Goal: Task Accomplishment & Management: Manage account settings

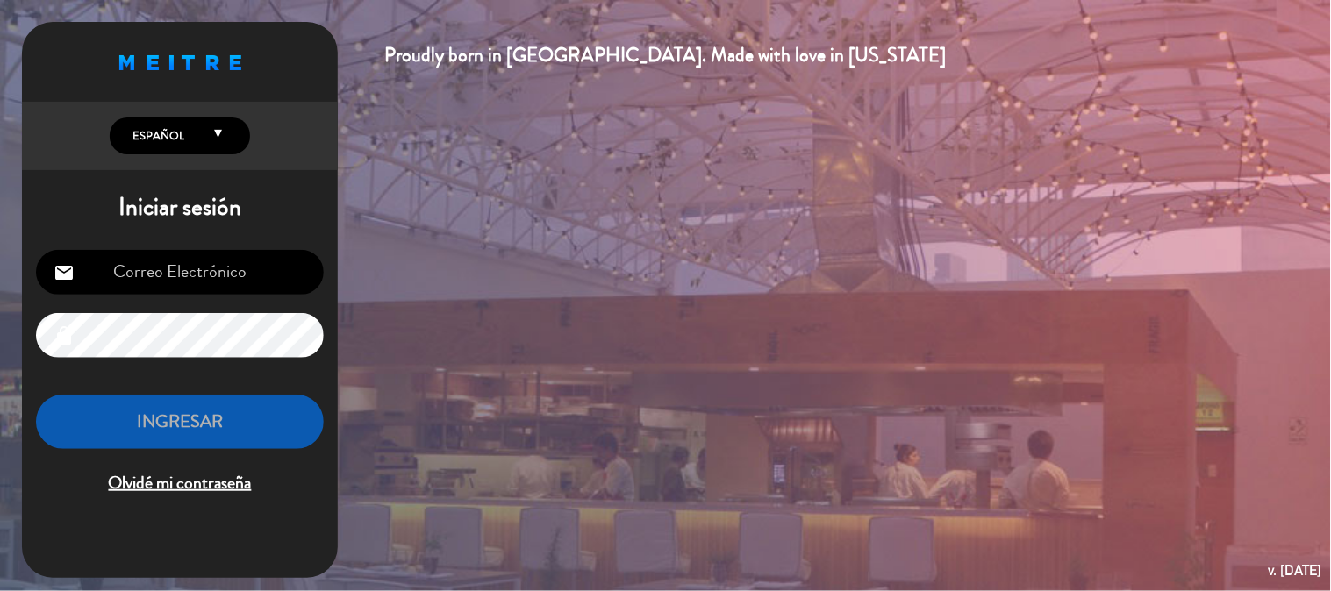
click at [141, 278] on input "email" at bounding box center [180, 272] width 288 height 45
type input "[EMAIL_ADDRESS][DOMAIN_NAME]"
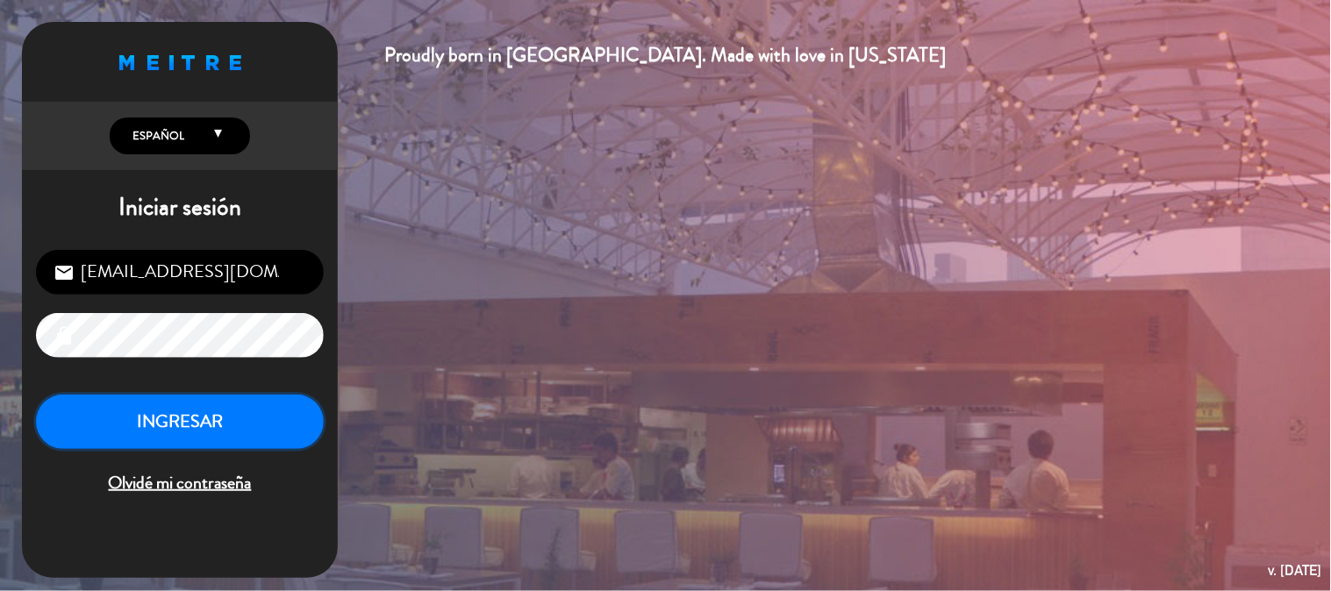
click at [181, 416] on button "INGRESAR" at bounding box center [180, 422] width 288 height 55
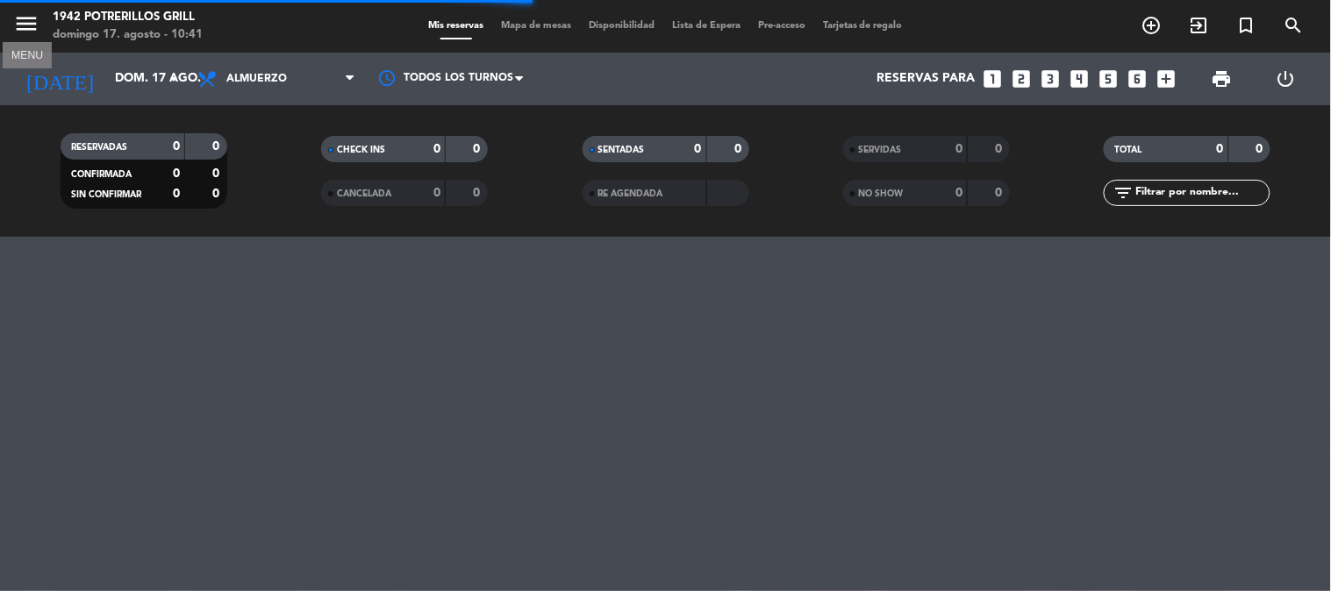
click at [28, 21] on icon "menu" at bounding box center [26, 24] width 26 height 26
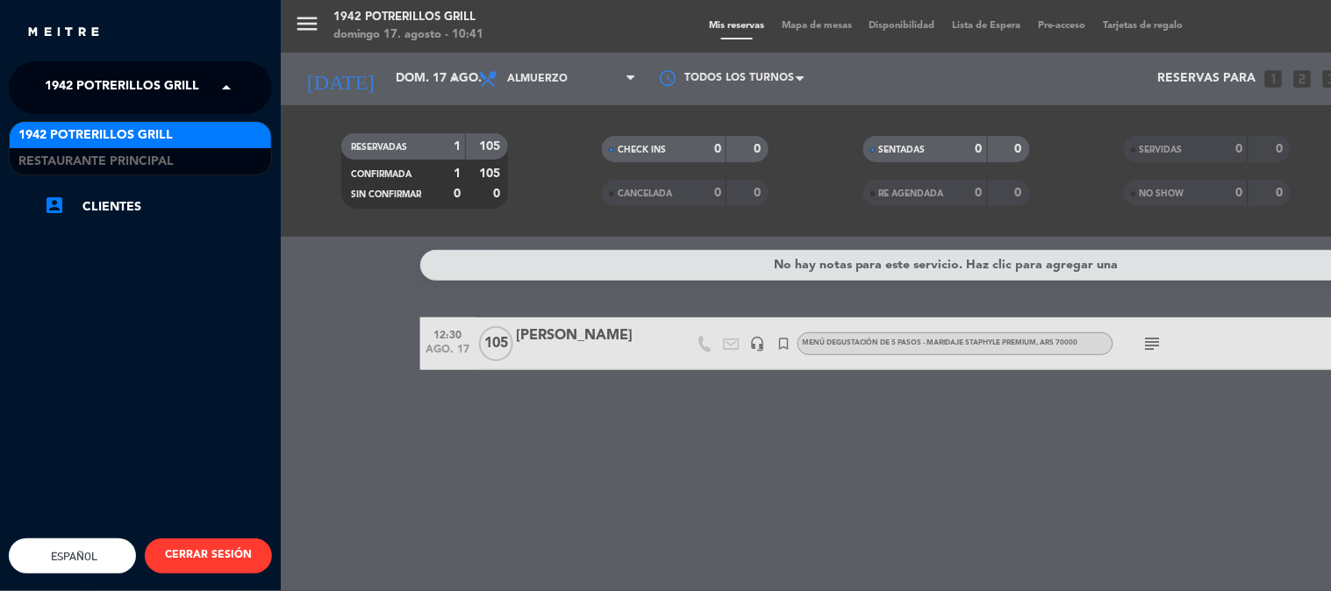
click at [67, 84] on span "1942 Potrerillos Grill" at bounding box center [122, 87] width 154 height 37
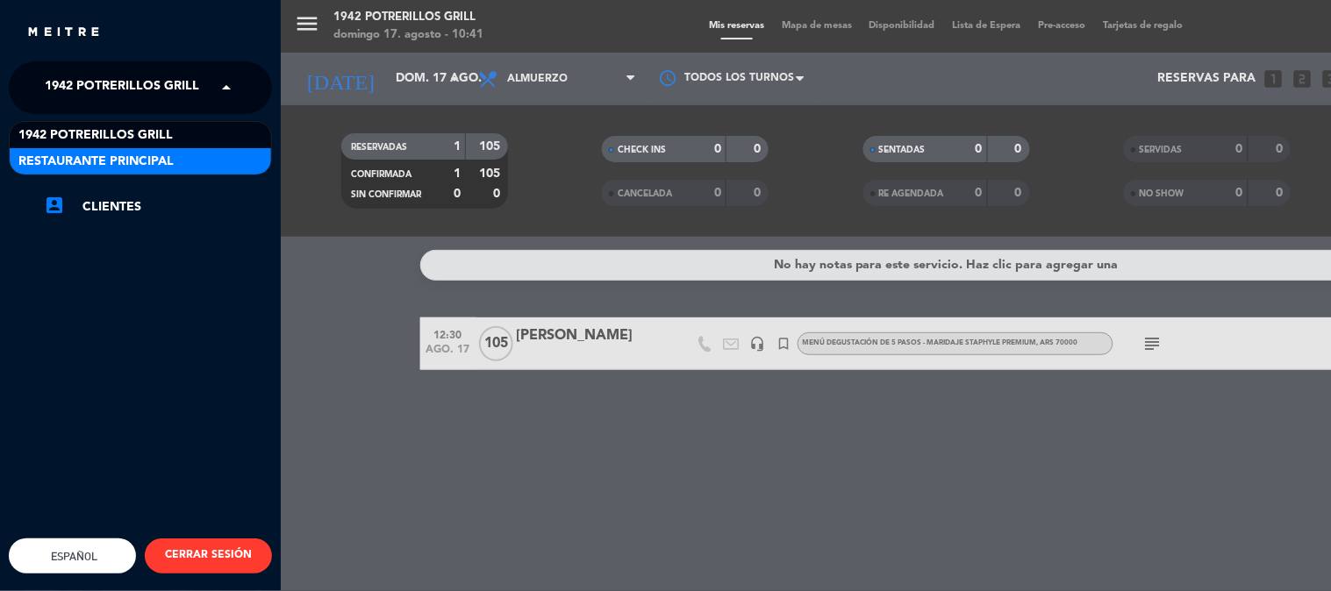
click at [85, 158] on span "Restaurante Principal" at bounding box center [95, 162] width 155 height 20
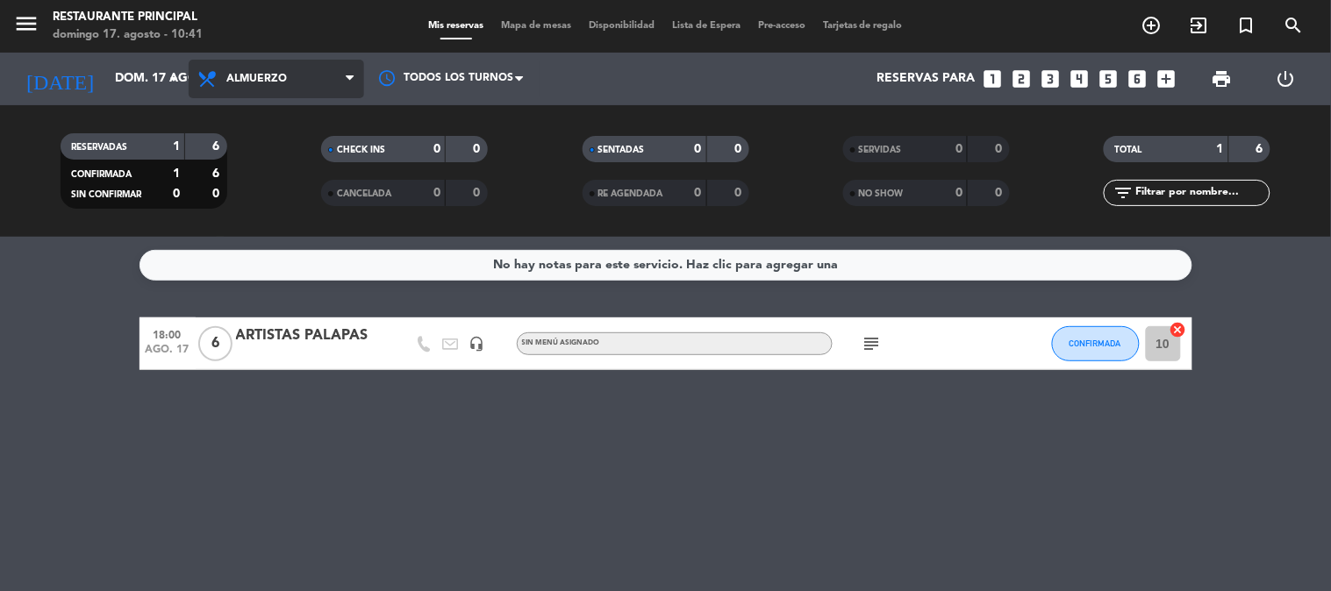
click at [247, 81] on span "Almuerzo" at bounding box center [256, 79] width 61 height 12
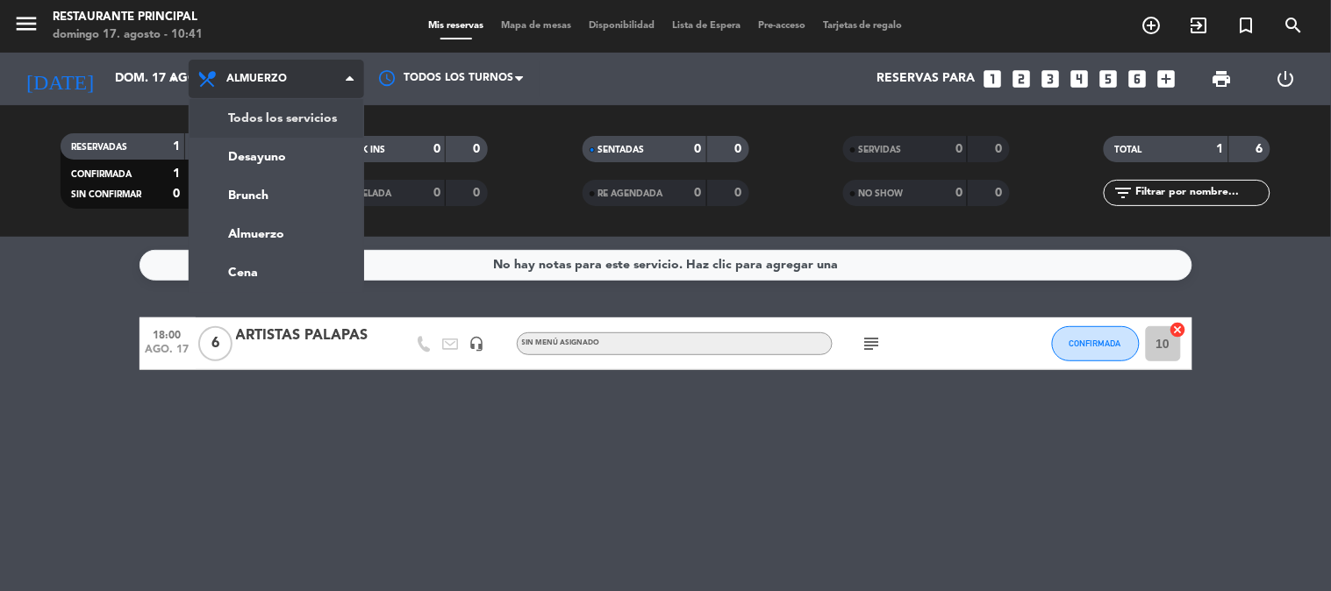
click at [268, 111] on div "menu Restaurante Principal [DATE] 17. agosto - 10:41 Mis reservas Mapa de mesas…" at bounding box center [665, 118] width 1331 height 237
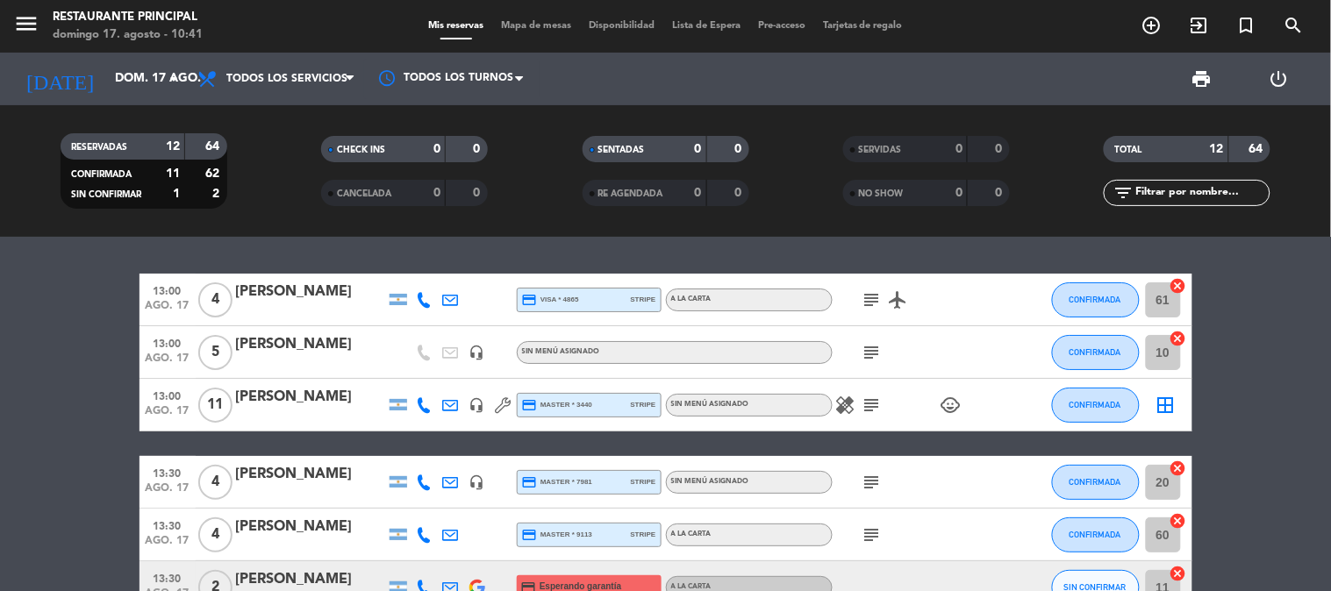
click at [298, 391] on div "[PERSON_NAME]" at bounding box center [310, 397] width 149 height 23
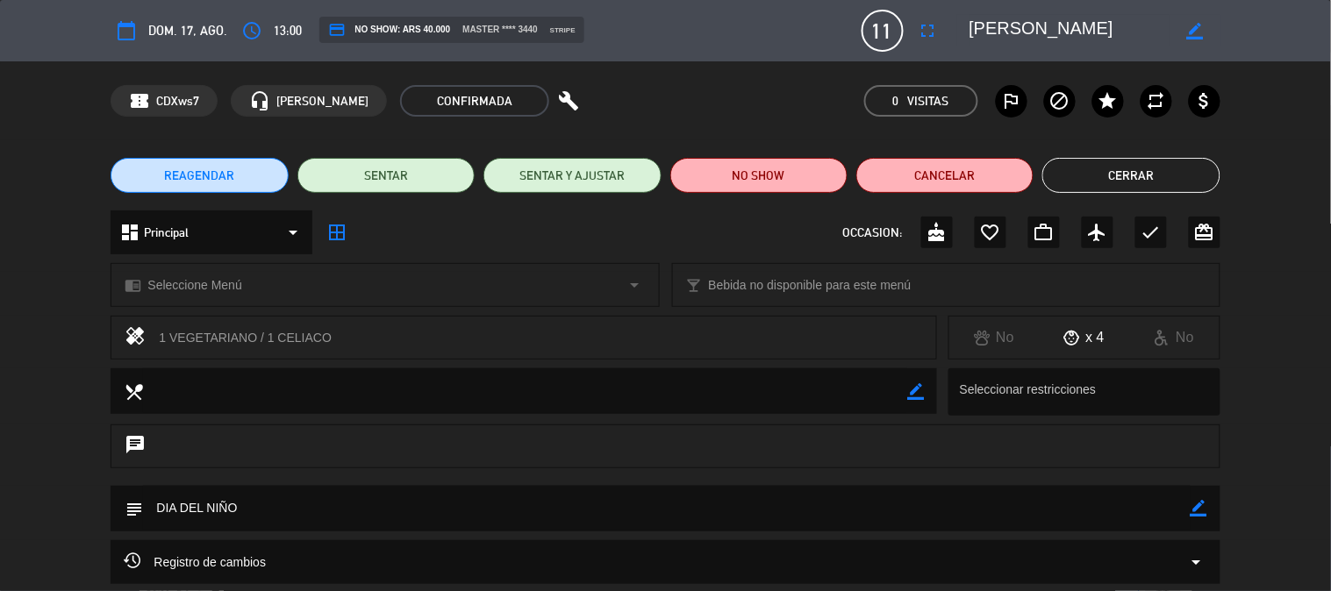
click at [883, 33] on span "11" at bounding box center [883, 31] width 42 height 42
click at [936, 31] on icon "fullscreen" at bounding box center [928, 30] width 21 height 21
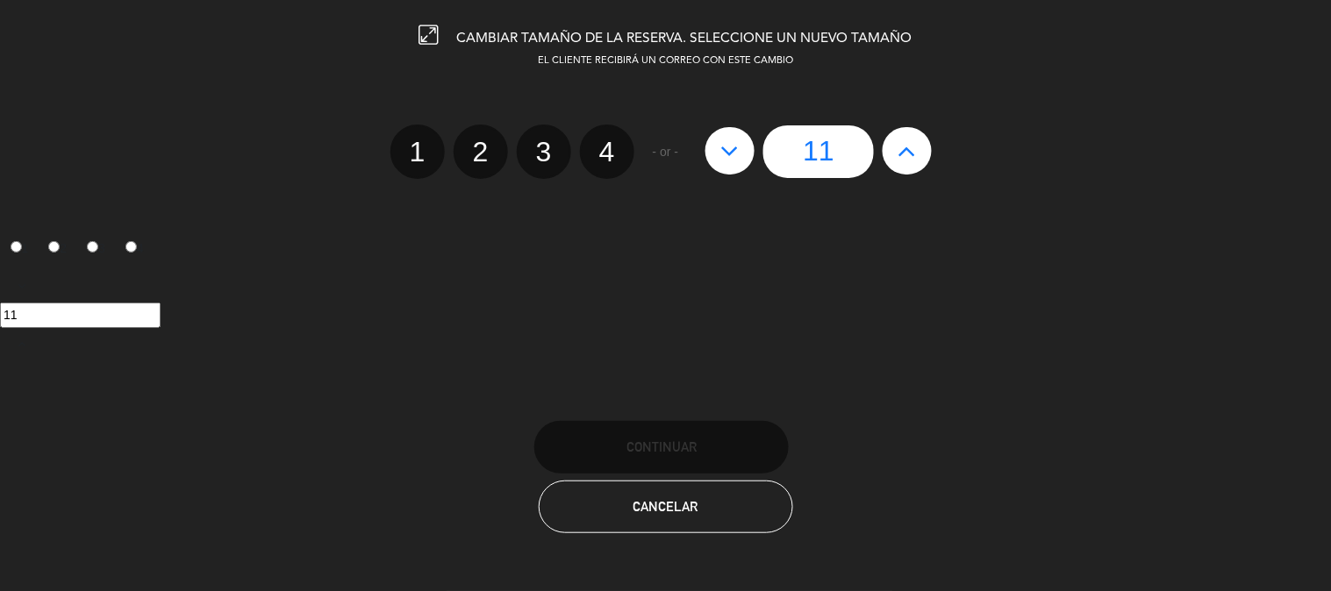
click at [726, 153] on icon at bounding box center [730, 151] width 18 height 28
type input "10"
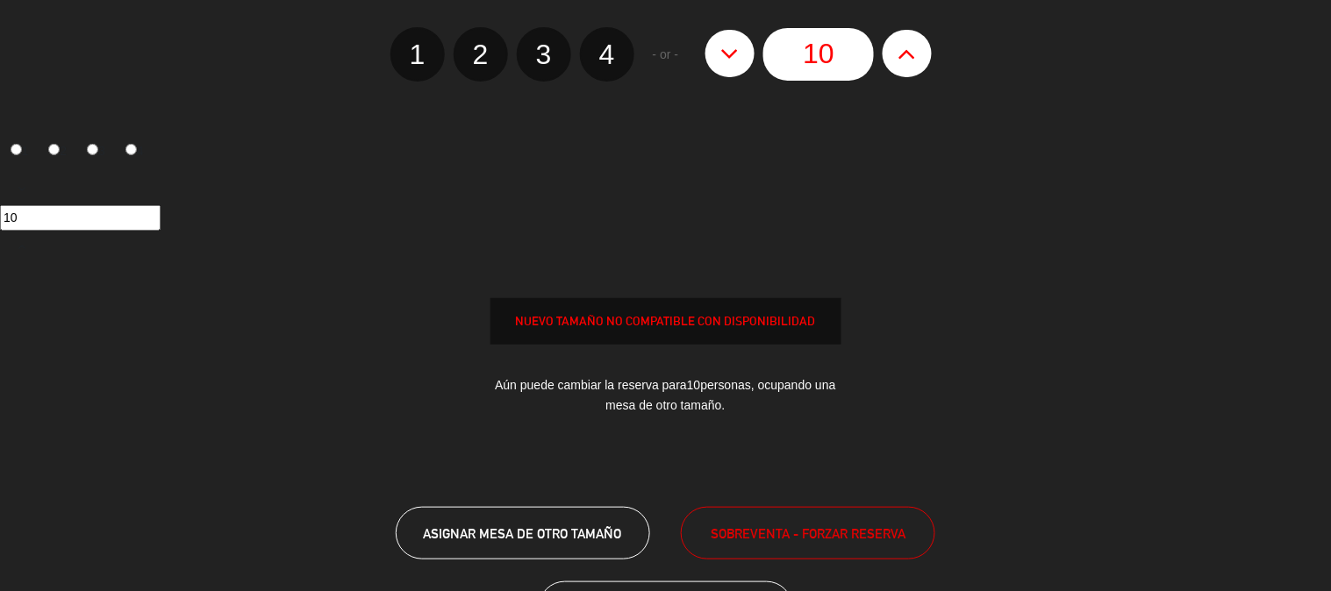
scroll to position [176, 0]
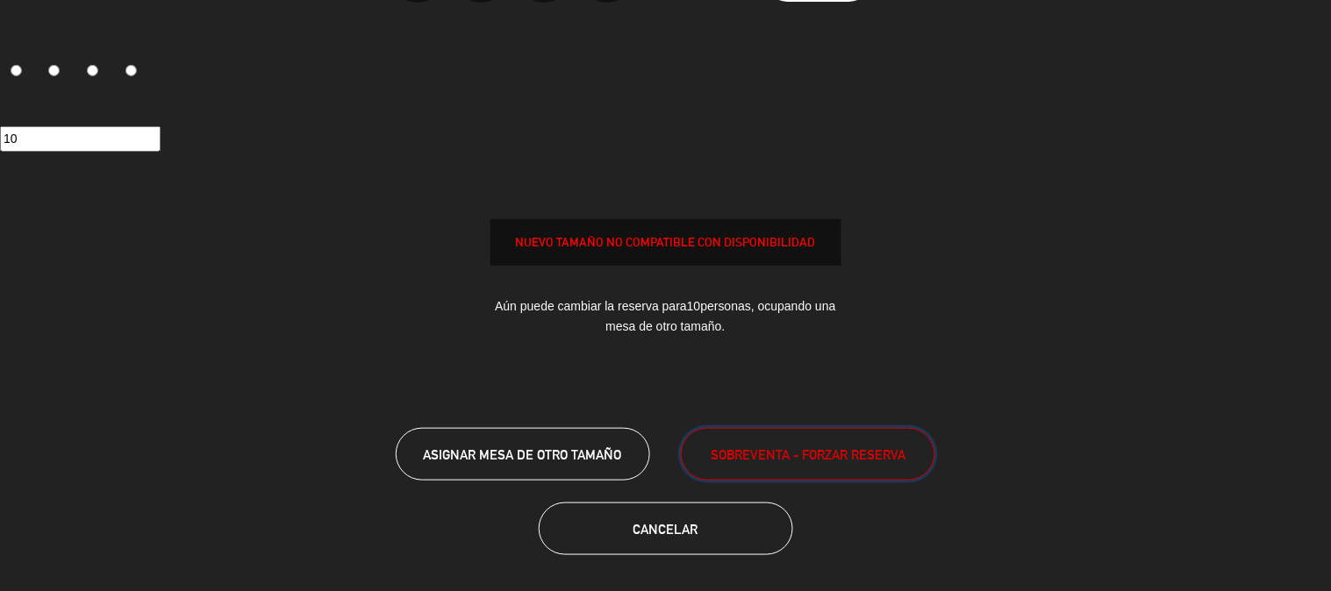
click at [768, 445] on span "SOBREVENTA - FORZAR RESERVA" at bounding box center [808, 455] width 195 height 20
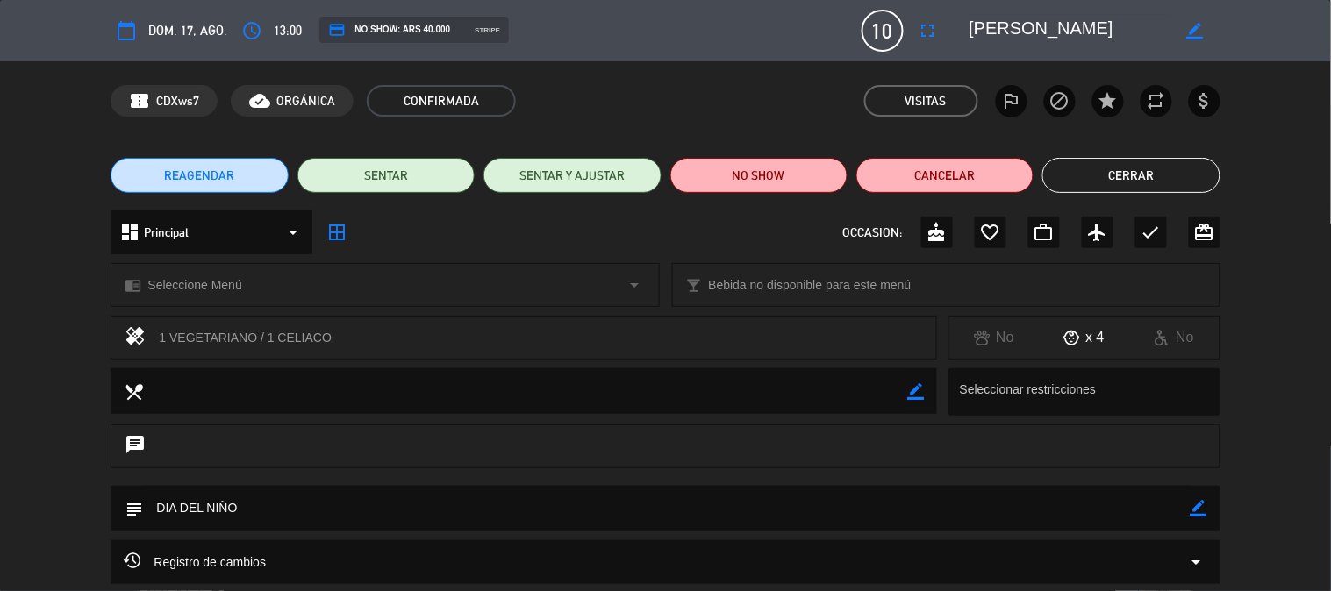
click at [216, 344] on div "1 VEGETARIANO / 1 CELIACO" at bounding box center [541, 338] width 764 height 25
click at [142, 340] on icon "healing" at bounding box center [135, 338] width 21 height 25
click at [823, 336] on div "1 VEGETARIANO / 1 CELIACO" at bounding box center [541, 338] width 764 height 25
drag, startPoint x: 790, startPoint y: 323, endPoint x: 91, endPoint y: 380, distance: 700.8
click at [91, 380] on div "calendar_today dom. 17, ago. access_time 13:00 credit_card NO SHOW: ARS 40.000 …" at bounding box center [665, 295] width 1331 height 591
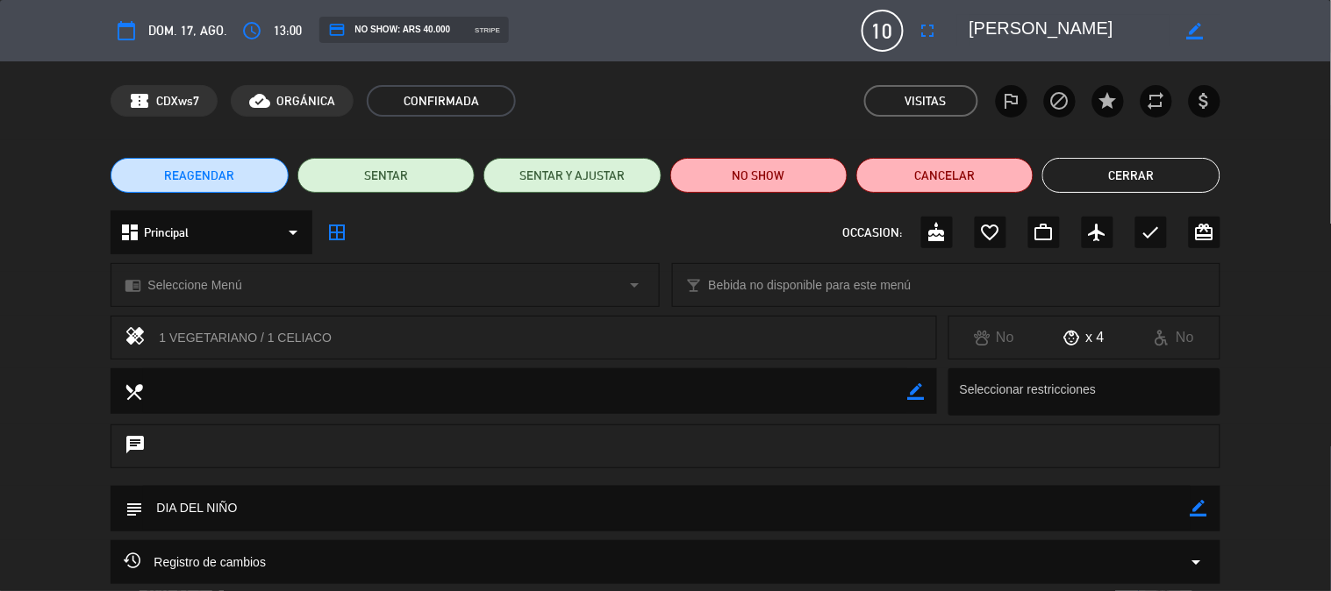
click at [491, 333] on div "1 VEGETARIANO / 1 CELIACO" at bounding box center [541, 338] width 764 height 25
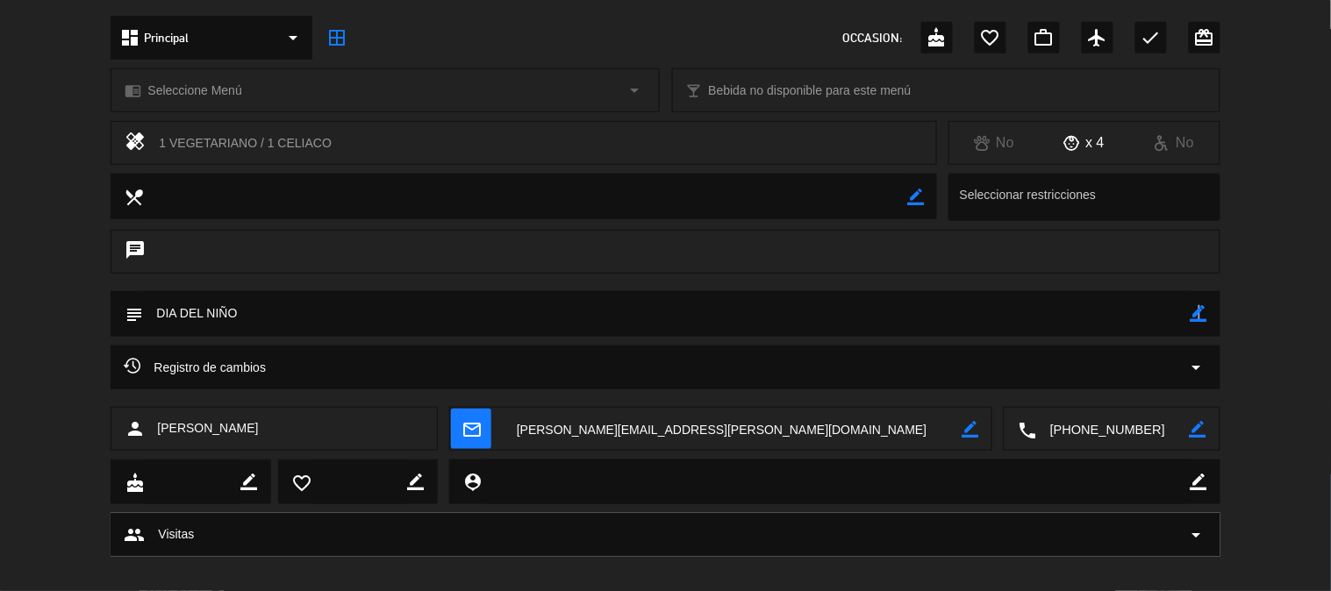
click at [1199, 322] on div "border_color" at bounding box center [1199, 314] width 17 height 46
drag, startPoint x: 272, startPoint y: 301, endPoint x: 284, endPoint y: 317, distance: 20.0
click at [274, 304] on textarea at bounding box center [666, 313] width 1047 height 45
click at [284, 317] on textarea at bounding box center [666, 313] width 1047 height 45
click at [1199, 318] on icon "border_color" at bounding box center [1199, 313] width 17 height 17
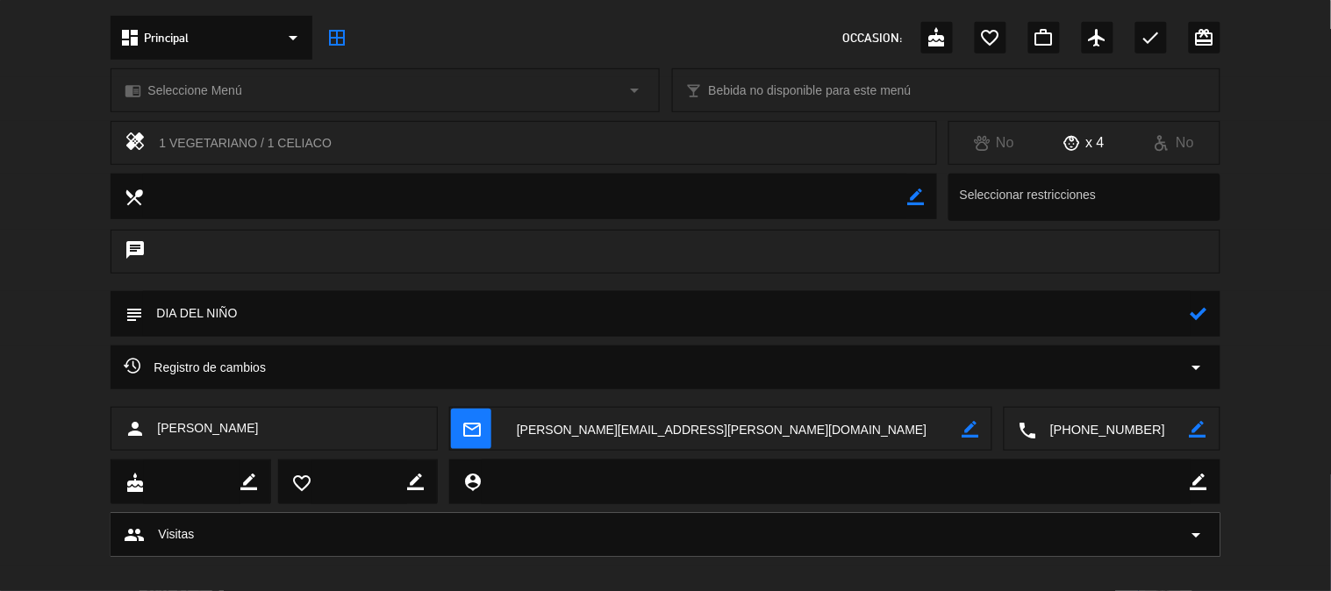
drag, startPoint x: 485, startPoint y: 316, endPoint x: 498, endPoint y: 313, distance: 13.4
click at [485, 314] on textarea at bounding box center [666, 313] width 1047 height 45
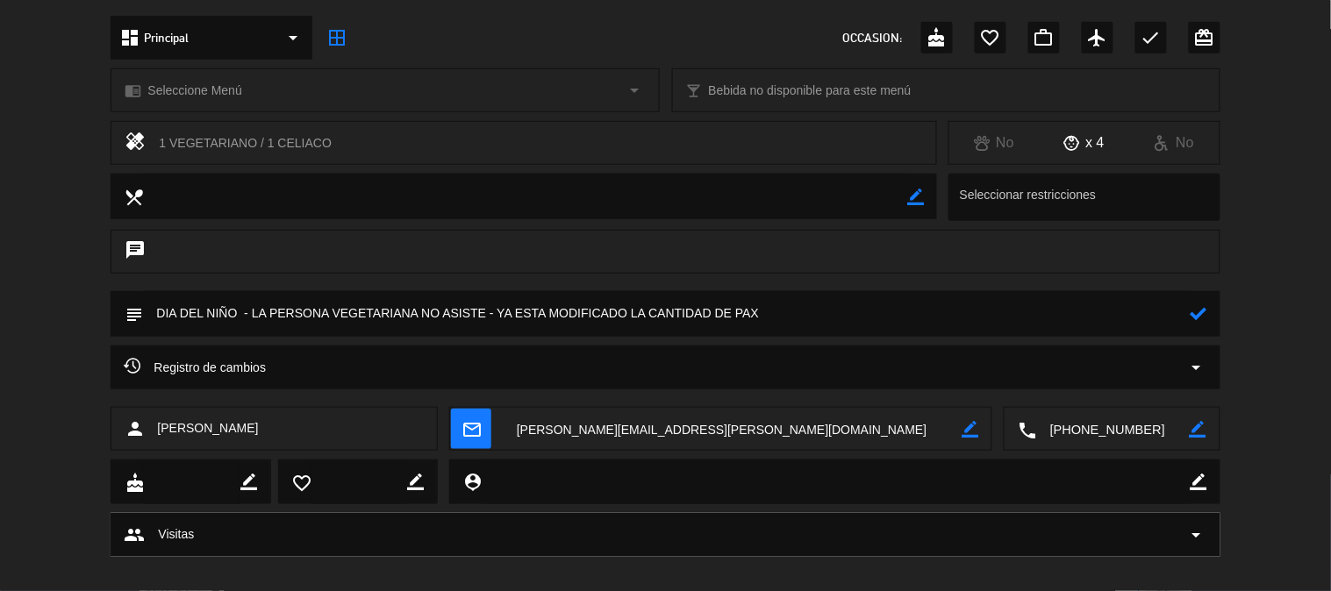
type textarea "DIA DEL NIÑO - LA PERSONA VEGETARIANA NO ASISTE - YA ESTA MODIFICADO LA CANTIDA…"
click at [1214, 311] on div "subject" at bounding box center [665, 314] width 1109 height 46
click at [1206, 314] on icon at bounding box center [1199, 313] width 17 height 17
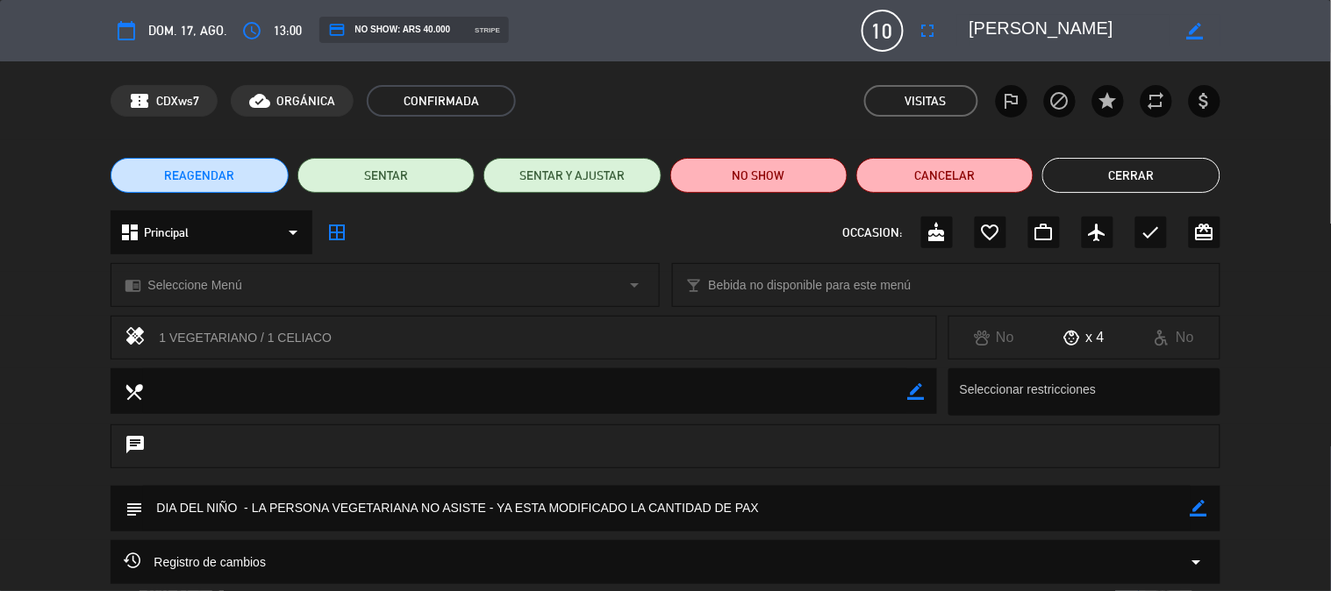
click at [1128, 168] on button "Cerrar" at bounding box center [1130, 175] width 177 height 35
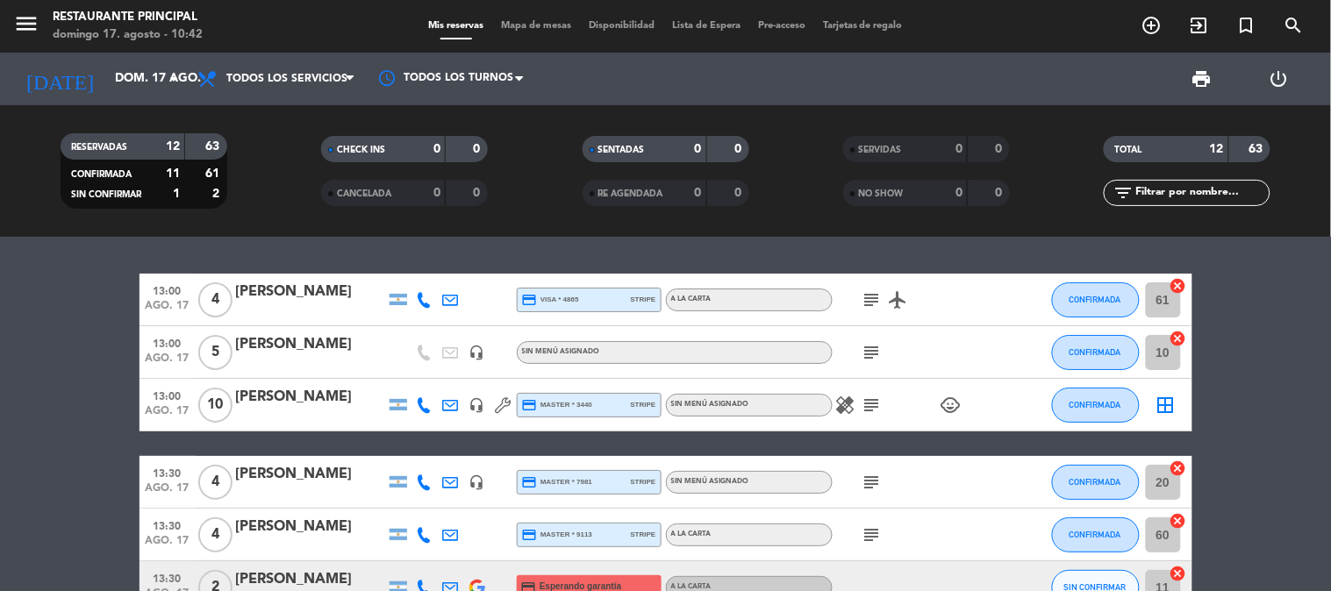
click at [871, 301] on icon "subject" at bounding box center [872, 300] width 21 height 21
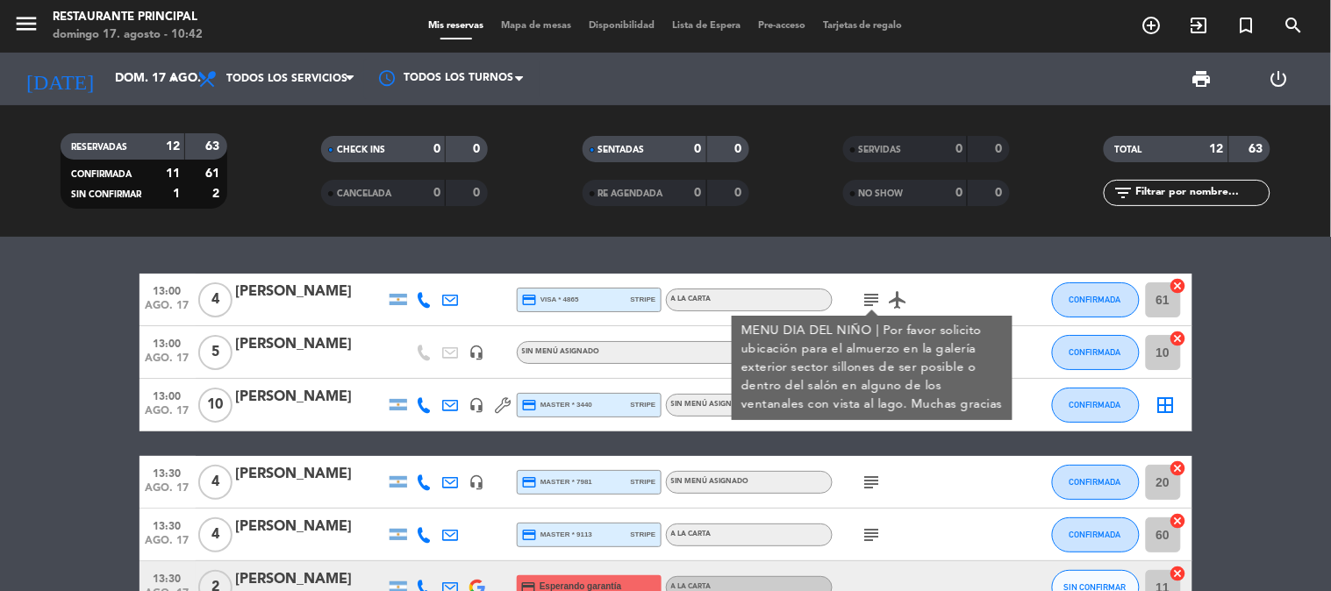
click at [871, 301] on icon "subject" at bounding box center [872, 300] width 21 height 21
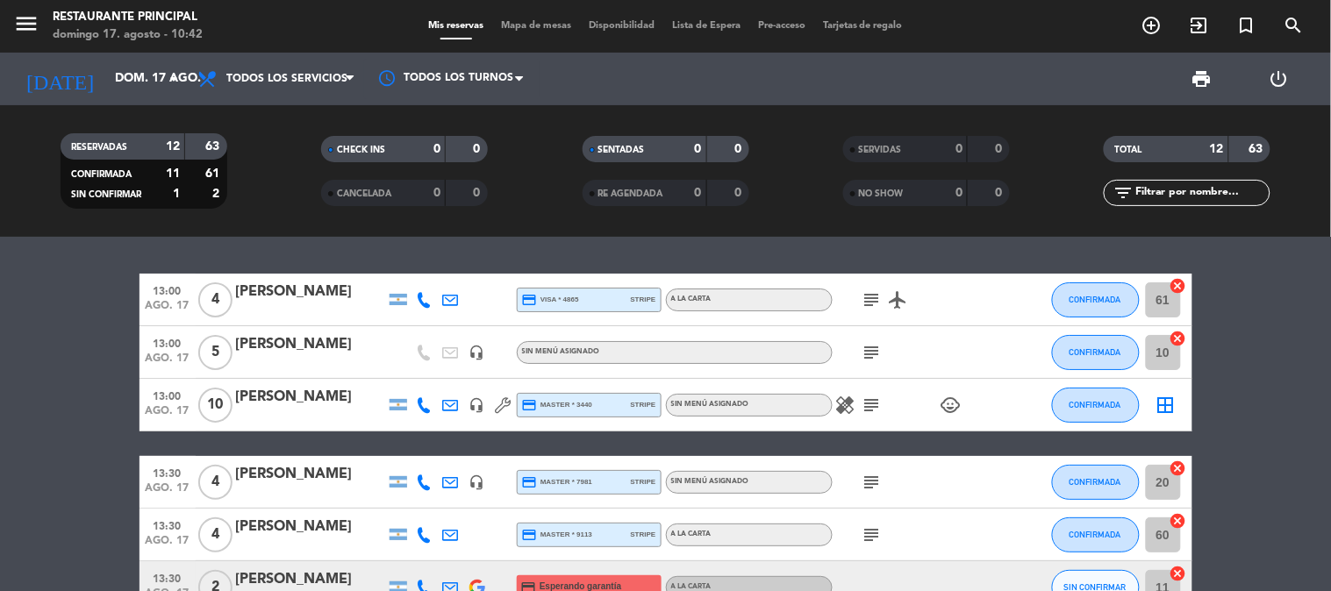
click at [871, 301] on icon "subject" at bounding box center [872, 300] width 21 height 21
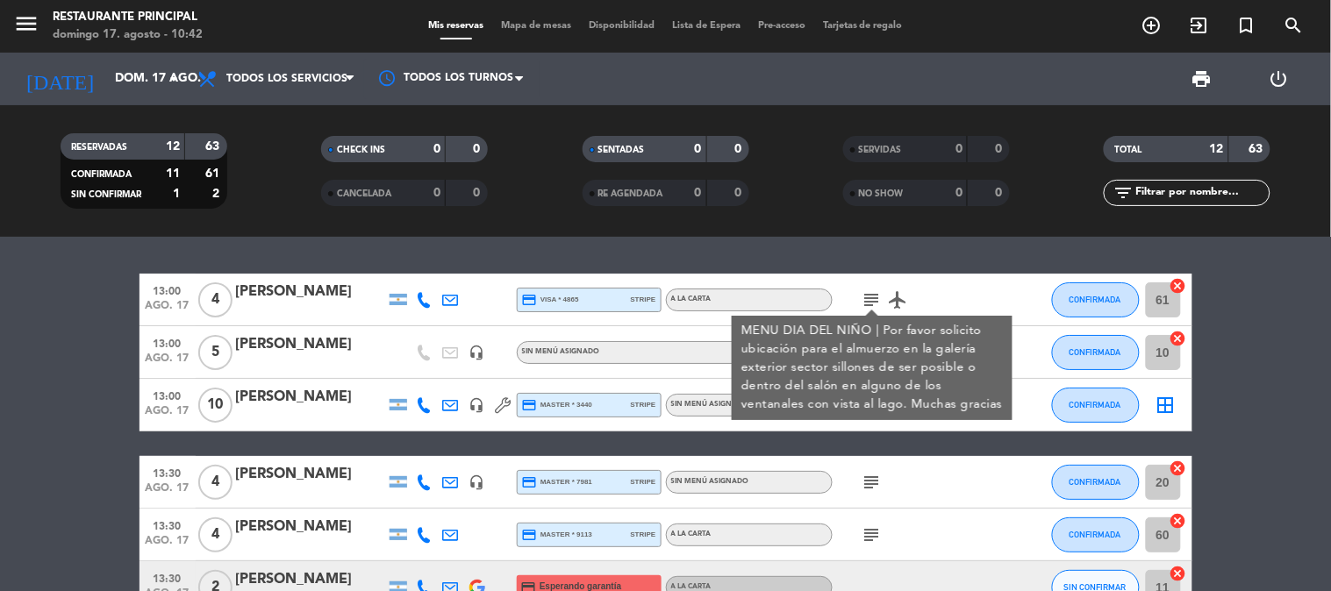
click at [871, 301] on icon "subject" at bounding box center [872, 300] width 21 height 21
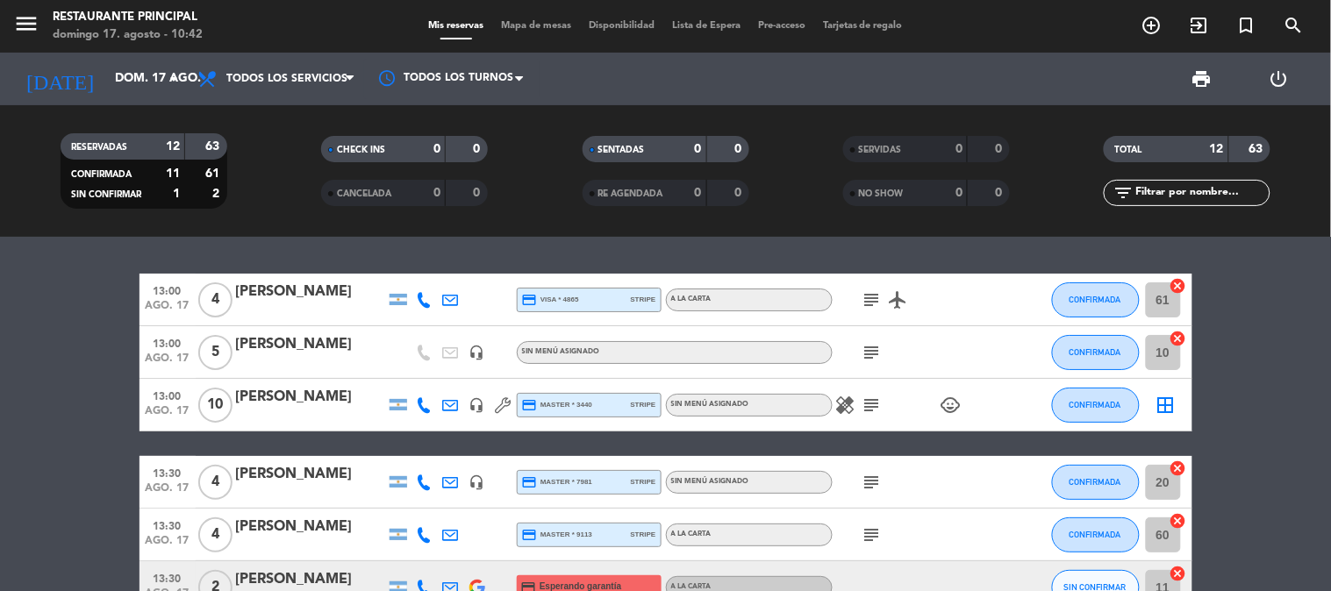
click at [880, 357] on icon "subject" at bounding box center [872, 352] width 21 height 21
click at [880, 358] on icon "subject" at bounding box center [872, 352] width 21 height 21
click at [879, 409] on icon "subject" at bounding box center [872, 405] width 21 height 21
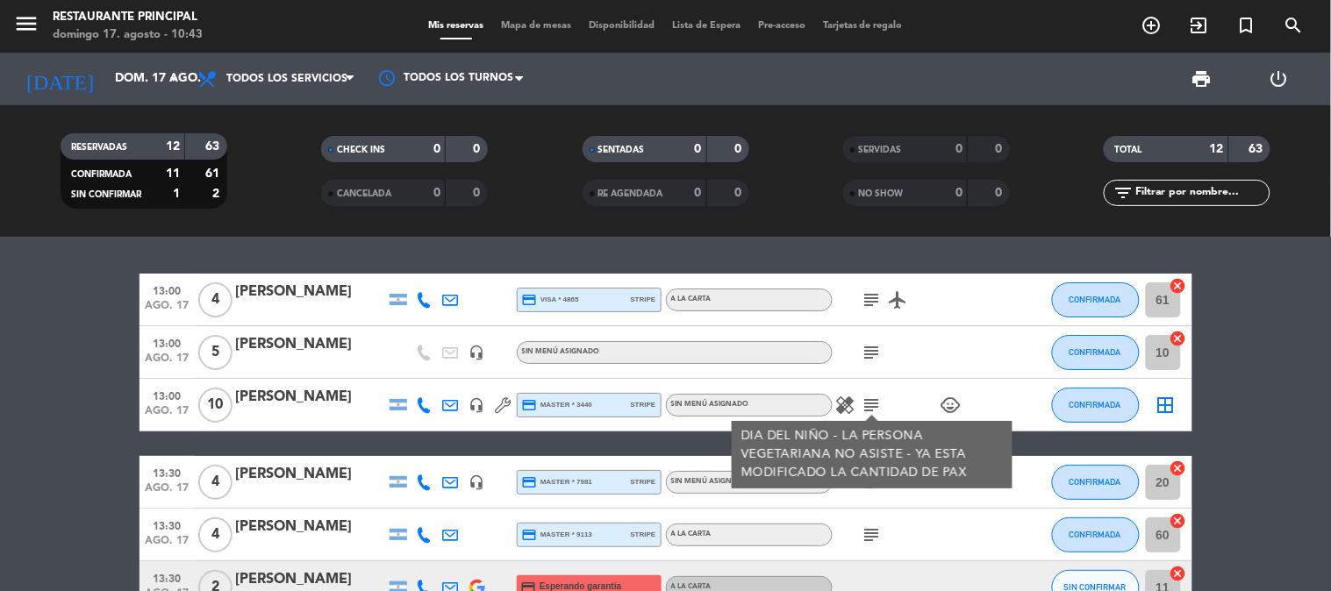
click at [879, 409] on icon "subject" at bounding box center [872, 405] width 21 height 21
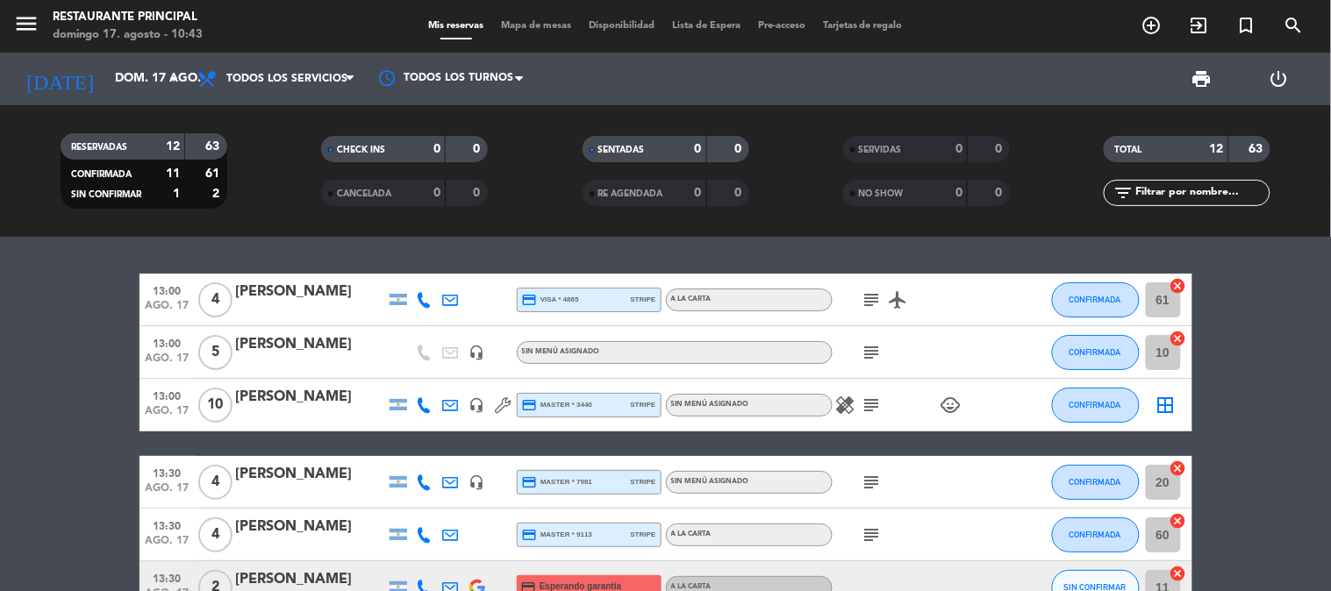
click at [879, 409] on icon "subject" at bounding box center [872, 405] width 21 height 21
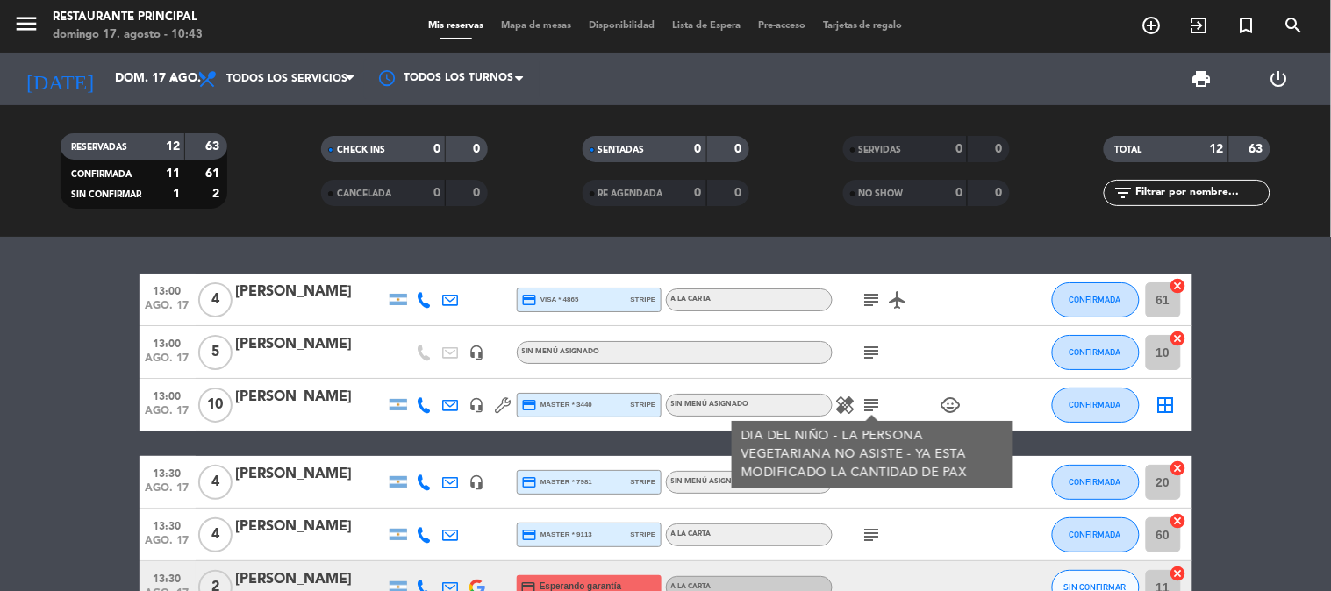
click at [879, 409] on icon "subject" at bounding box center [872, 405] width 21 height 21
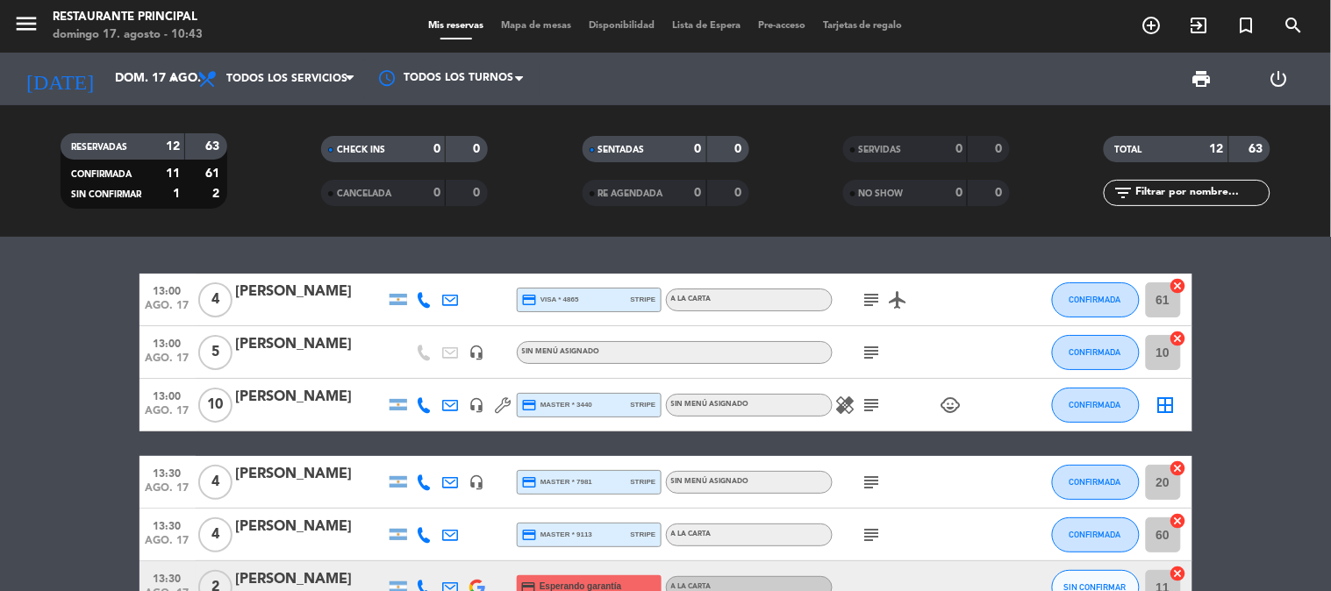
click at [875, 485] on icon "subject" at bounding box center [872, 482] width 21 height 21
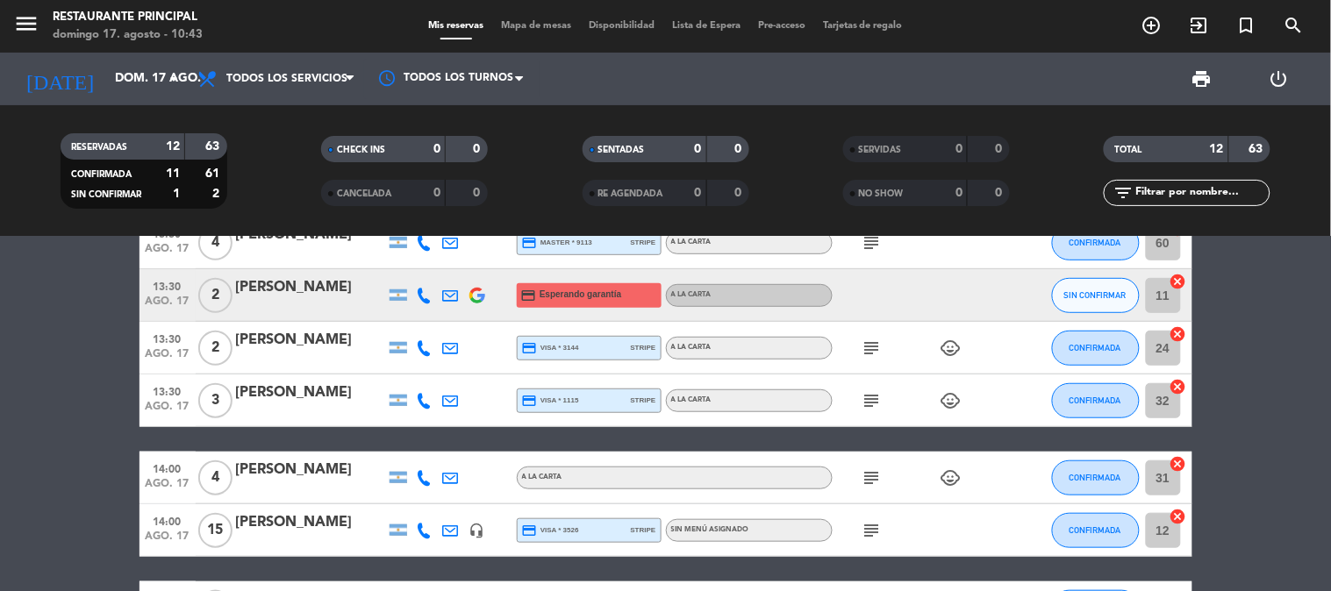
scroll to position [195, 0]
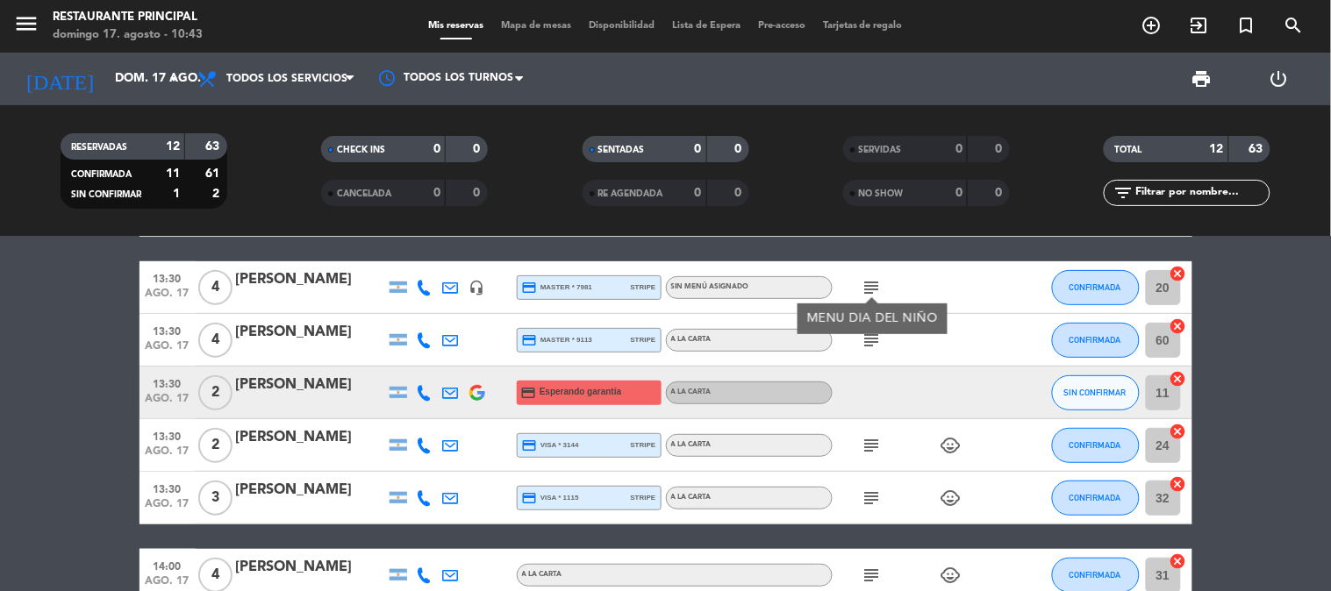
click at [874, 335] on icon "subject" at bounding box center [872, 340] width 21 height 21
click at [873, 335] on icon "subject" at bounding box center [872, 340] width 21 height 21
click at [870, 340] on icon "subject" at bounding box center [872, 340] width 21 height 21
click at [877, 447] on icon "subject" at bounding box center [872, 445] width 21 height 21
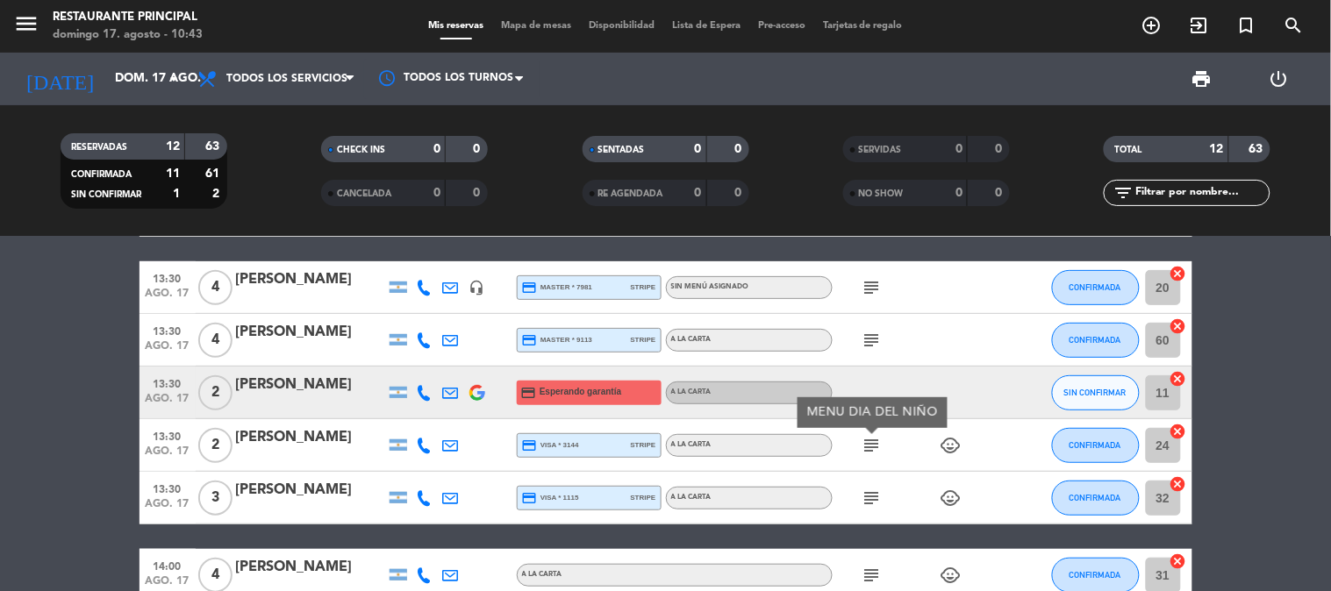
click at [877, 447] on icon "subject" at bounding box center [872, 445] width 21 height 21
click at [875, 498] on icon "subject" at bounding box center [872, 498] width 21 height 21
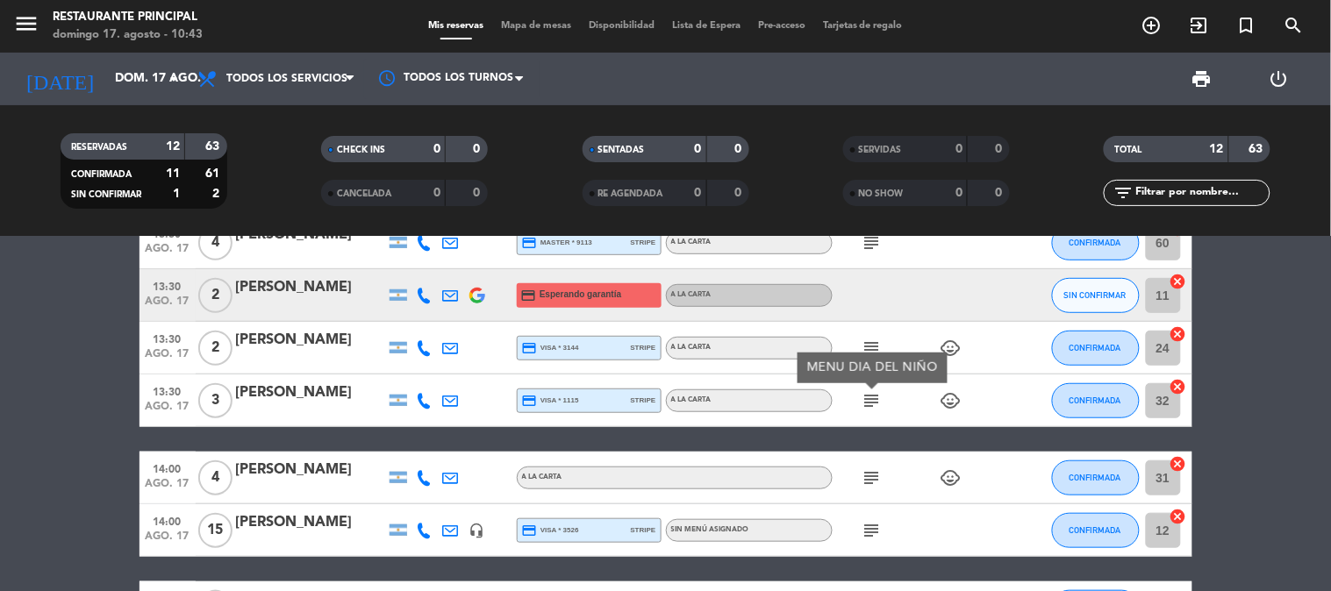
scroll to position [390, 0]
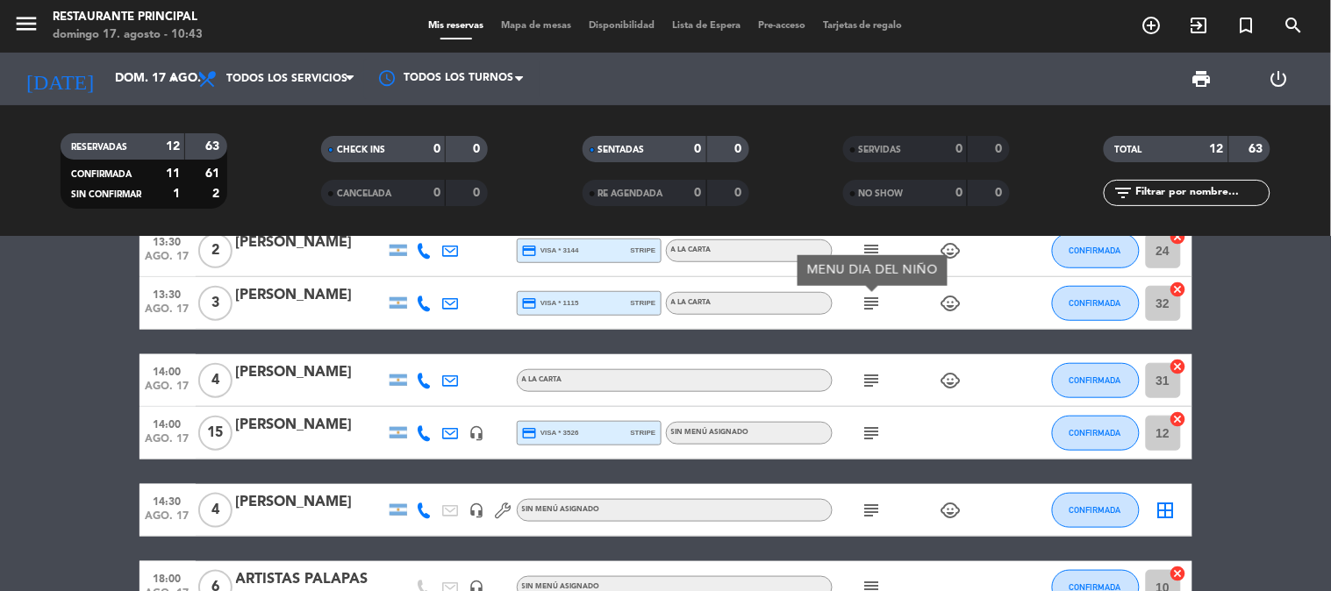
click at [870, 370] on icon "subject" at bounding box center [872, 380] width 21 height 21
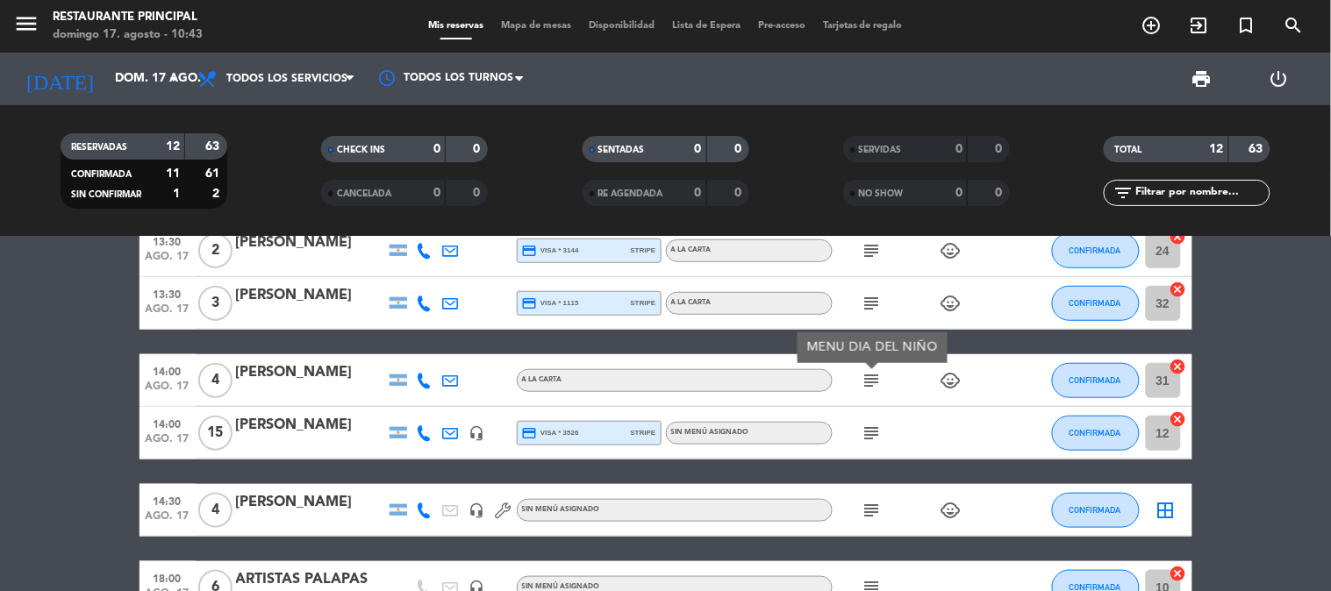
click at [872, 434] on icon "subject" at bounding box center [872, 433] width 21 height 21
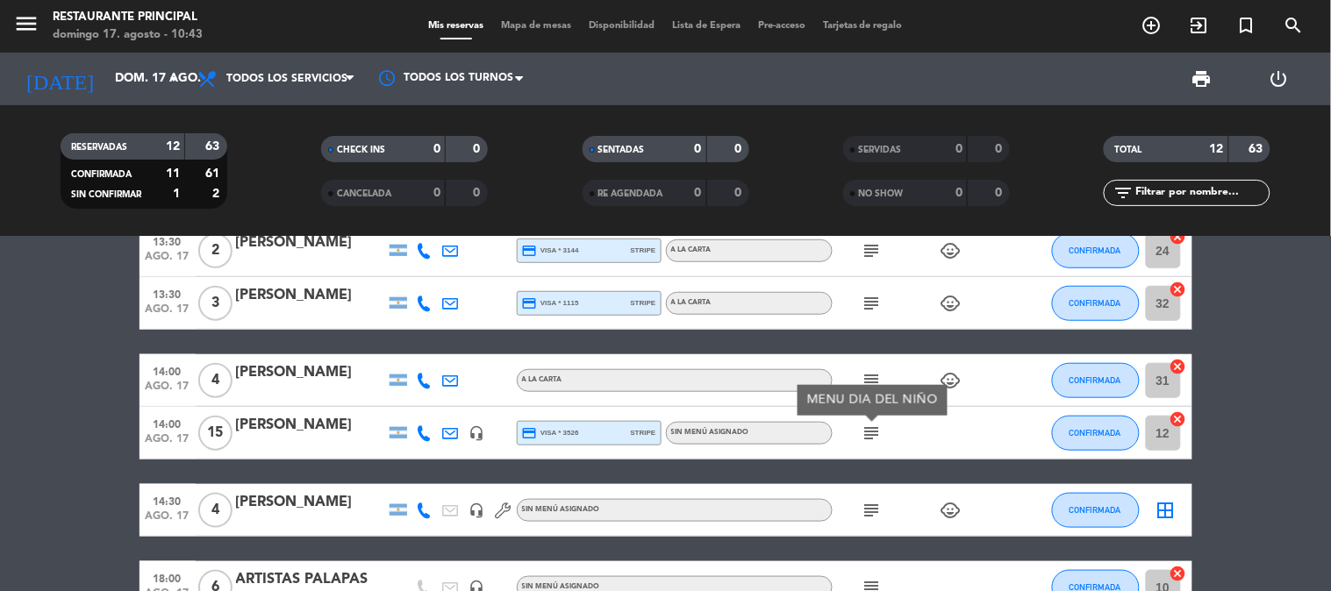
click at [871, 514] on icon "subject" at bounding box center [872, 510] width 21 height 21
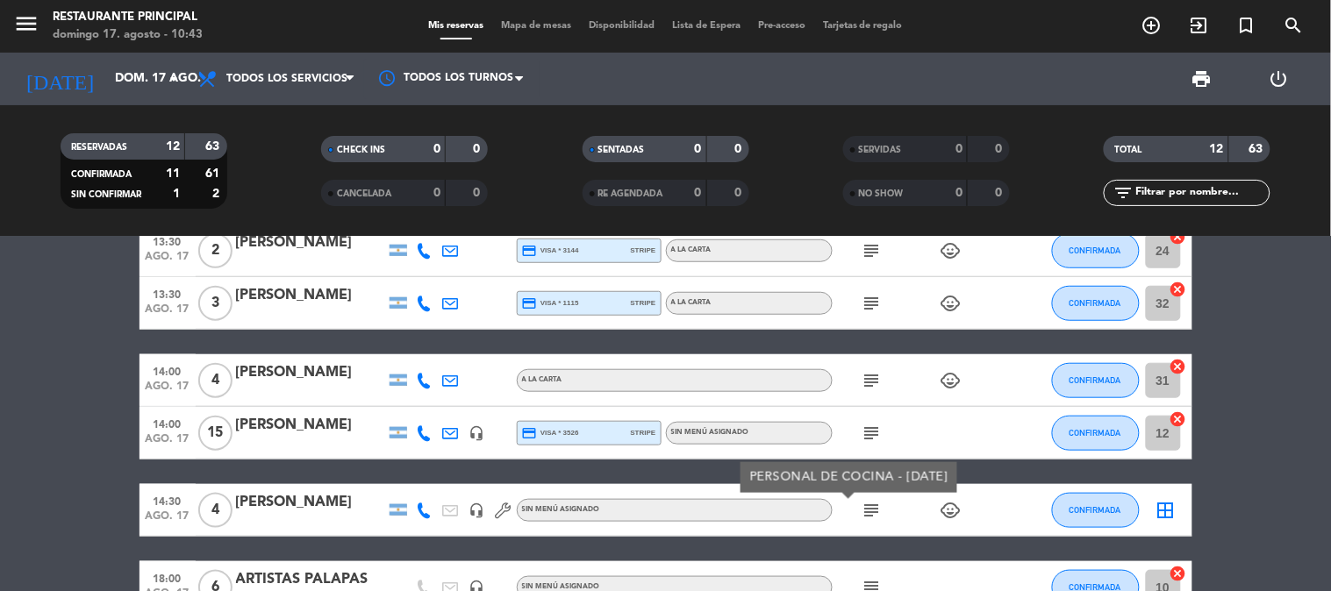
scroll to position [487, 0]
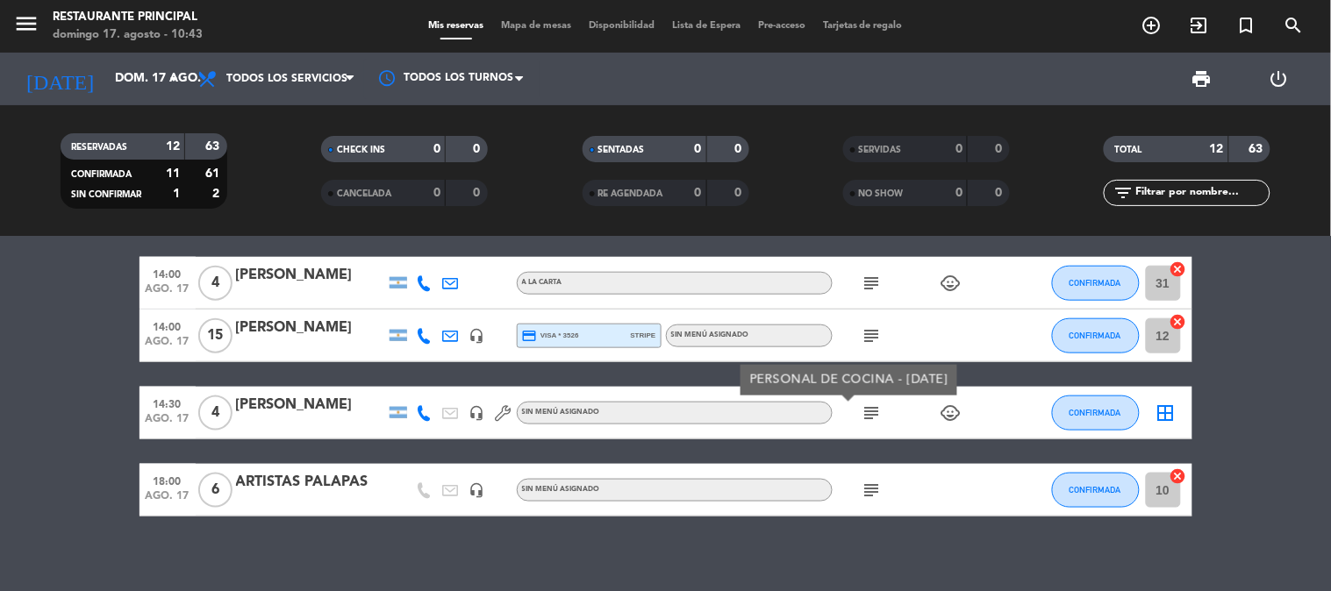
click at [873, 495] on icon "subject" at bounding box center [872, 490] width 21 height 21
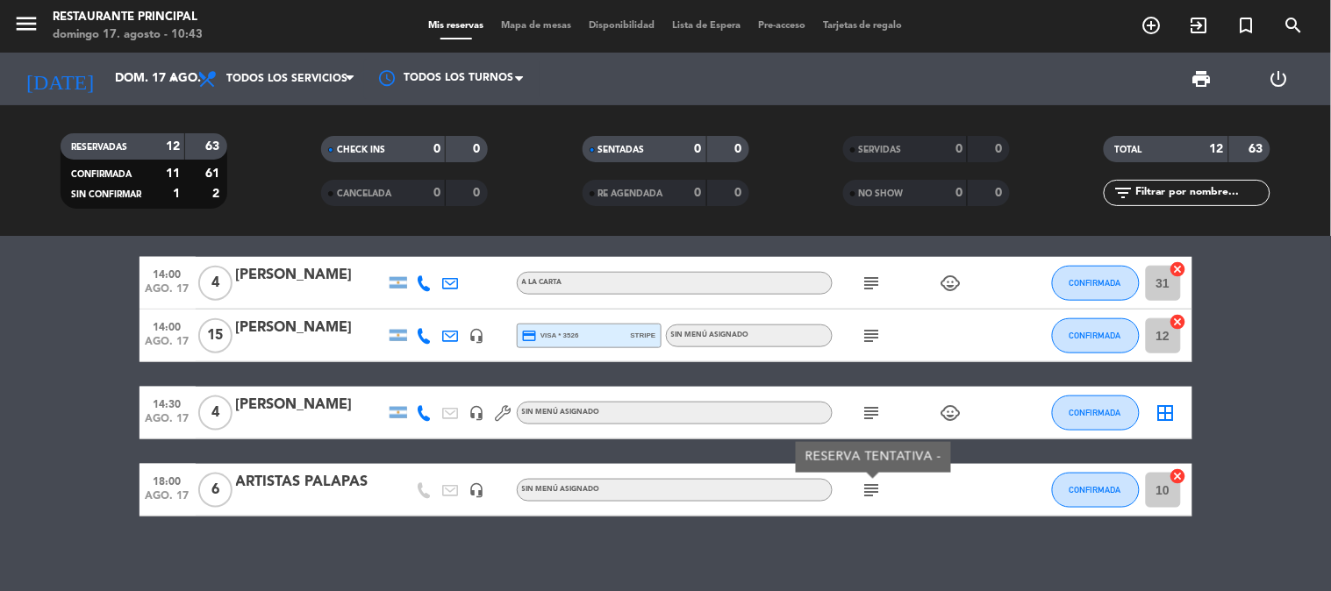
click at [397, 486] on div at bounding box center [398, 490] width 26 height 52
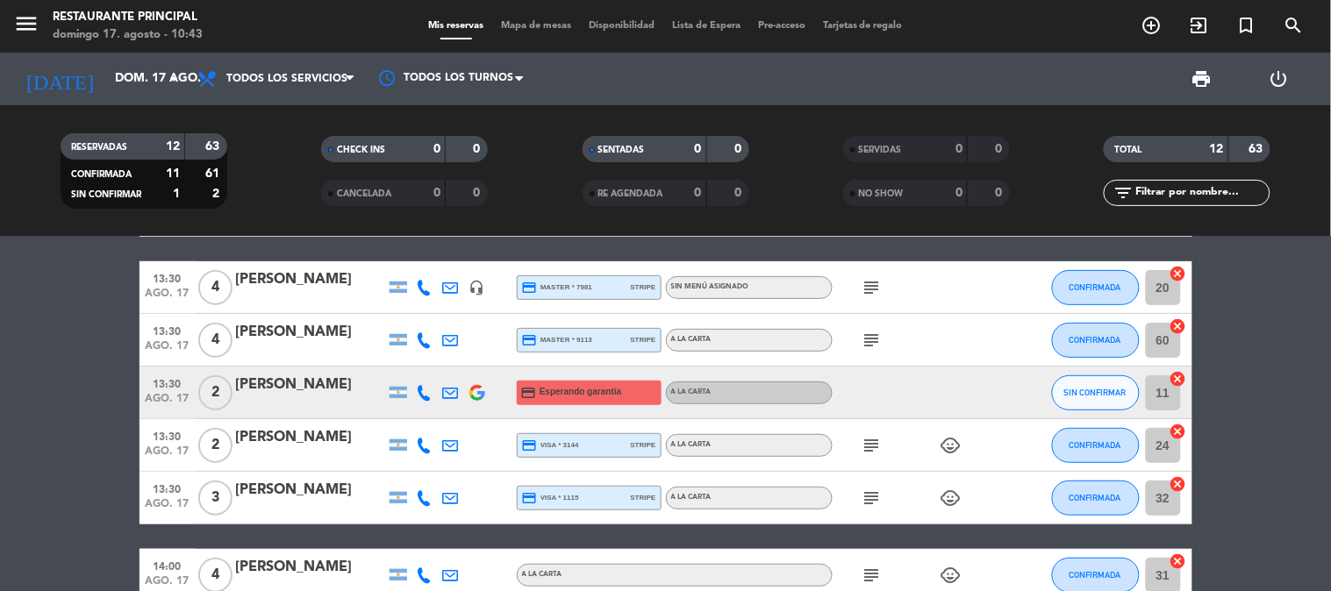
scroll to position [97, 0]
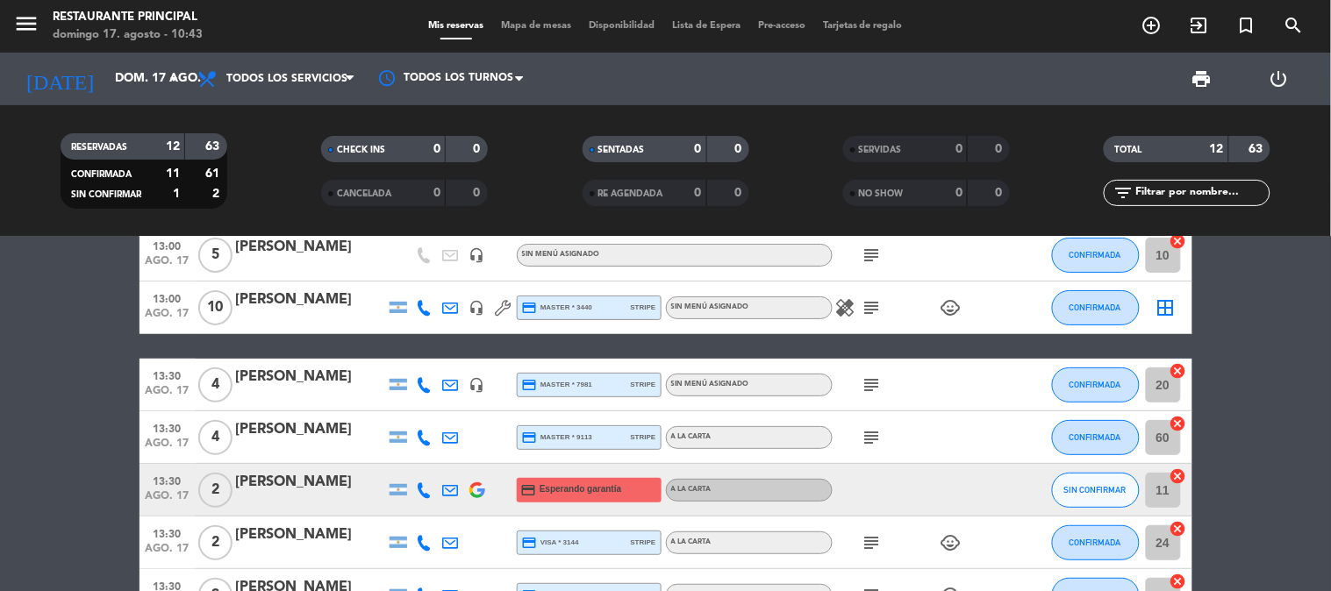
click at [421, 491] on icon at bounding box center [425, 491] width 16 height 16
click at [407, 461] on span "Copiar" at bounding box center [405, 460] width 37 height 18
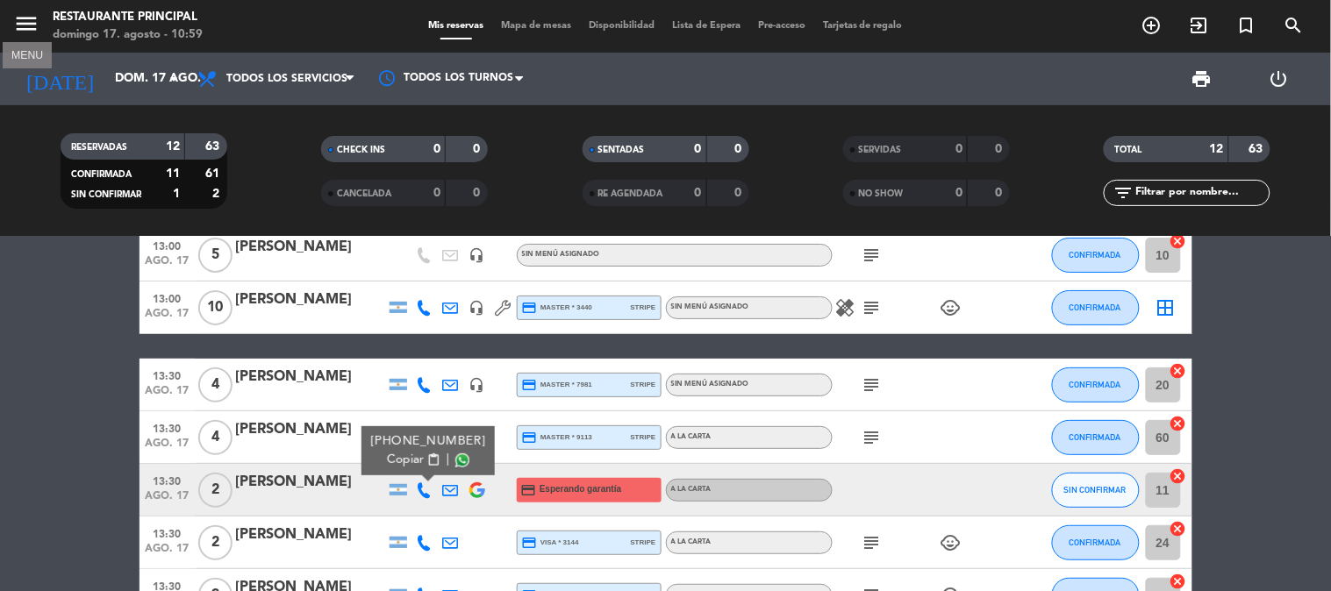
click at [16, 23] on icon "menu" at bounding box center [26, 24] width 26 height 26
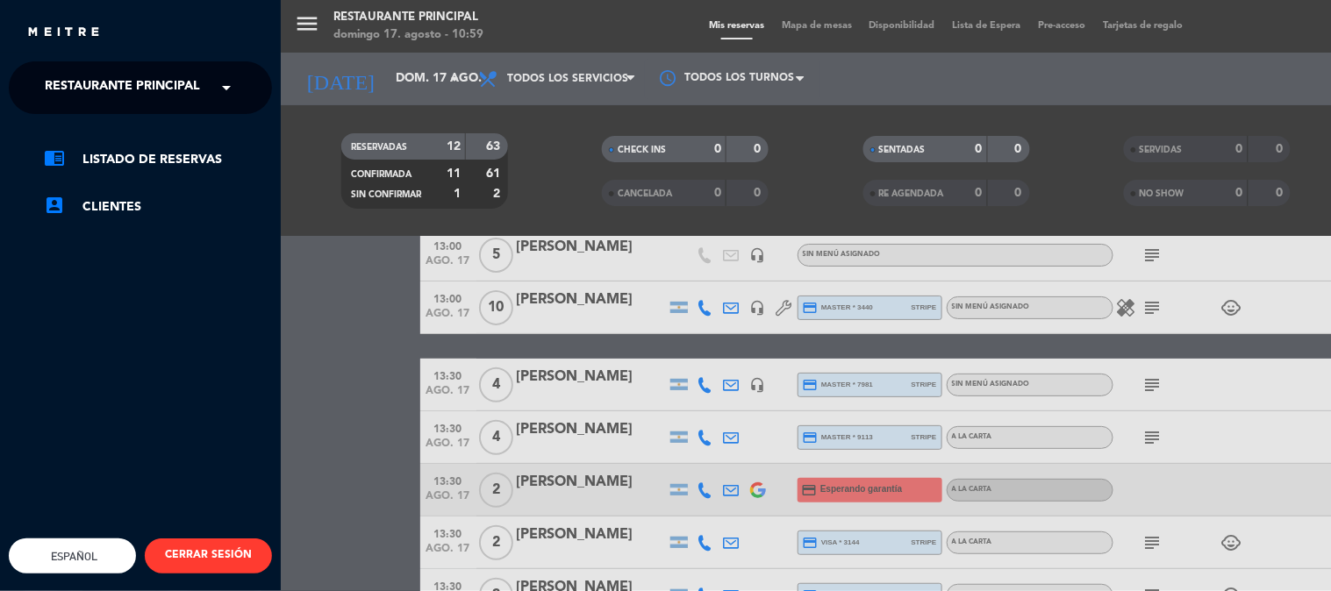
click at [105, 88] on span "Restaurante Principal" at bounding box center [122, 87] width 155 height 37
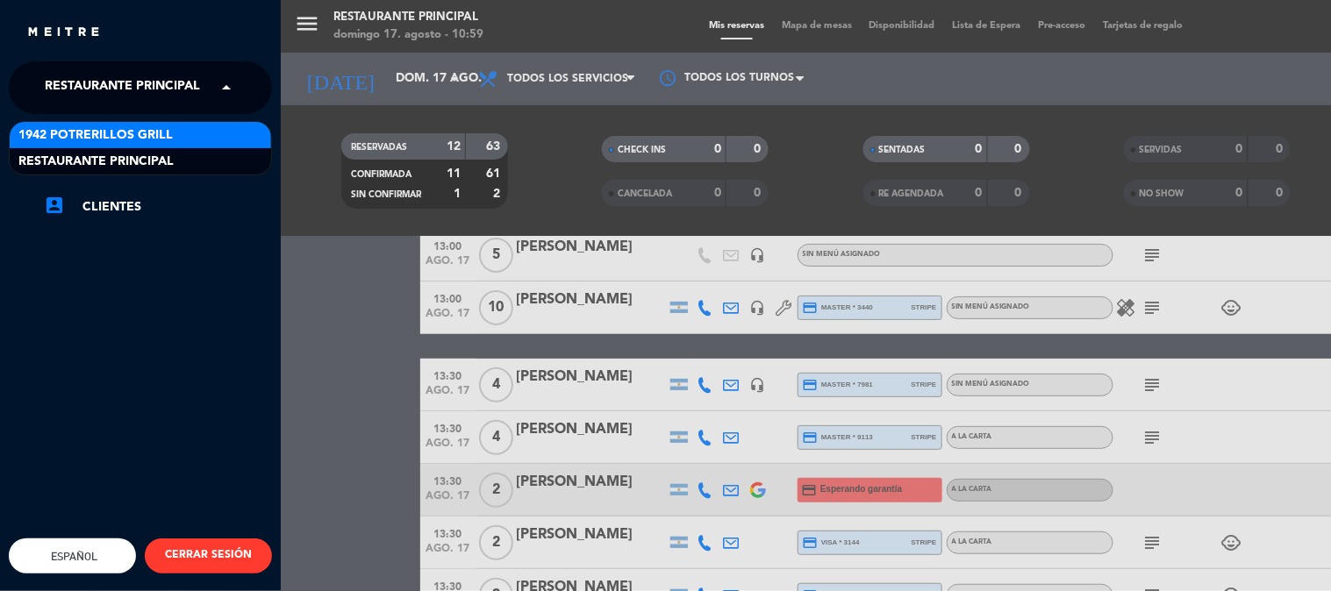
click at [111, 136] on span "1942 Potrerillos Grill" at bounding box center [95, 135] width 154 height 20
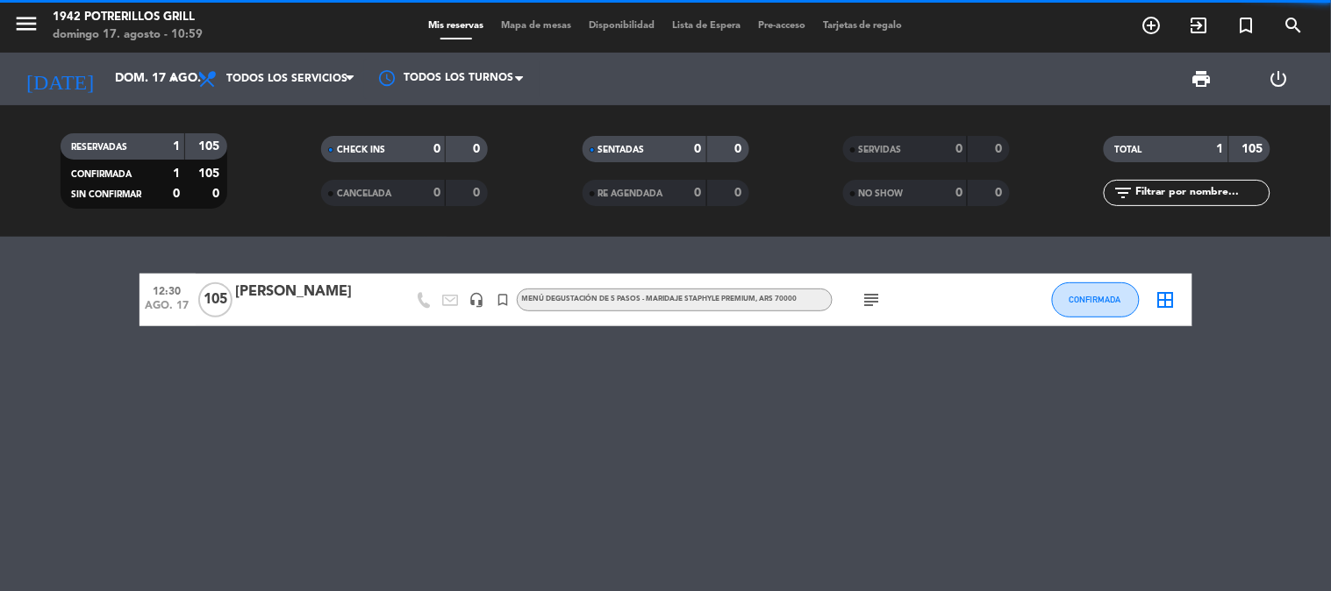
scroll to position [0, 0]
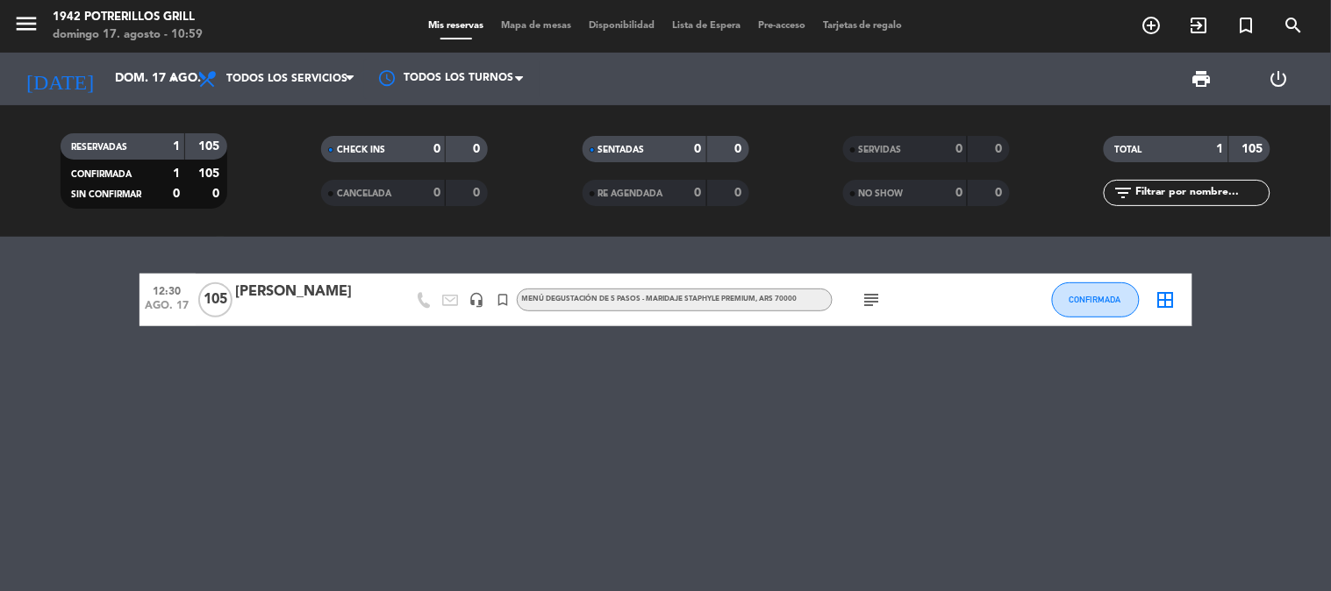
click at [870, 293] on icon "subject" at bounding box center [872, 300] width 21 height 21
click at [870, 294] on icon "subject" at bounding box center [872, 300] width 21 height 21
drag, startPoint x: 23, startPoint y: 24, endPoint x: 35, endPoint y: 18, distance: 13.7
click at [25, 20] on icon "menu" at bounding box center [26, 24] width 26 height 26
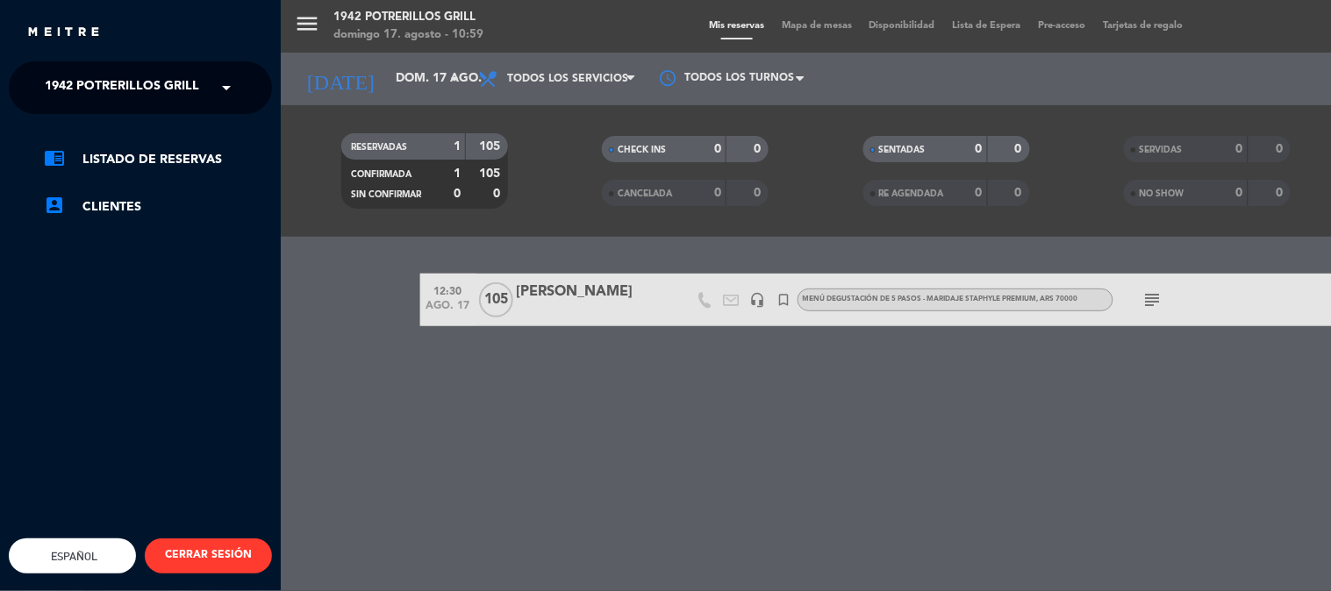
drag, startPoint x: 62, startPoint y: 77, endPoint x: 75, endPoint y: 117, distance: 41.6
click at [62, 82] on span "1942 Potrerillos Grill" at bounding box center [122, 87] width 154 height 37
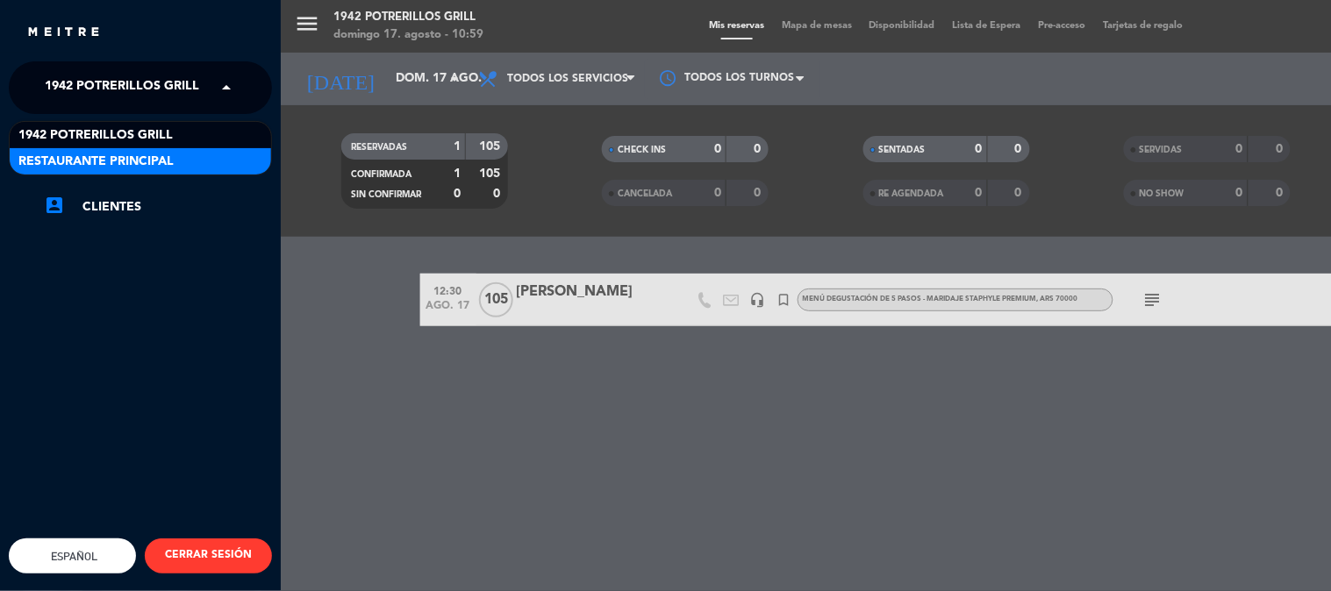
click at [76, 162] on span "Restaurante Principal" at bounding box center [95, 162] width 155 height 20
